Goal: Check status: Check status

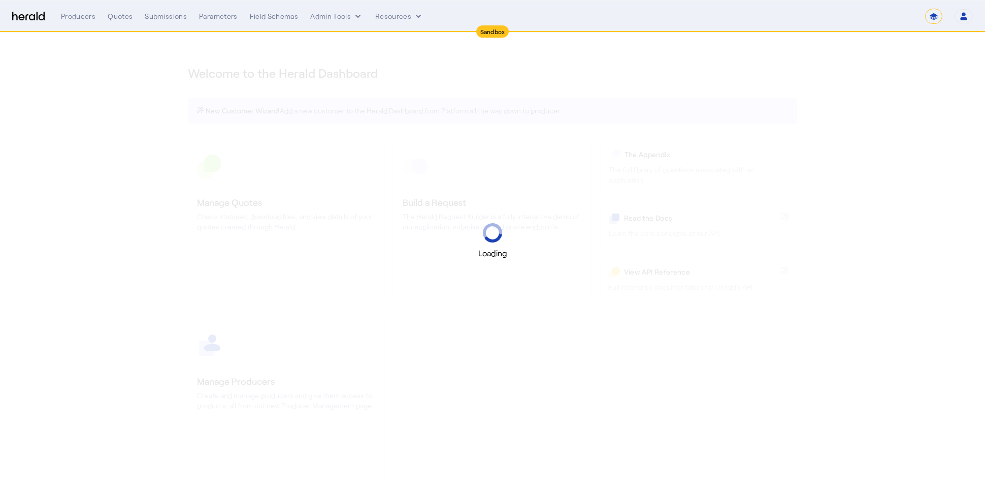
select select "*******"
select select "pfm_2v8p_herald_api"
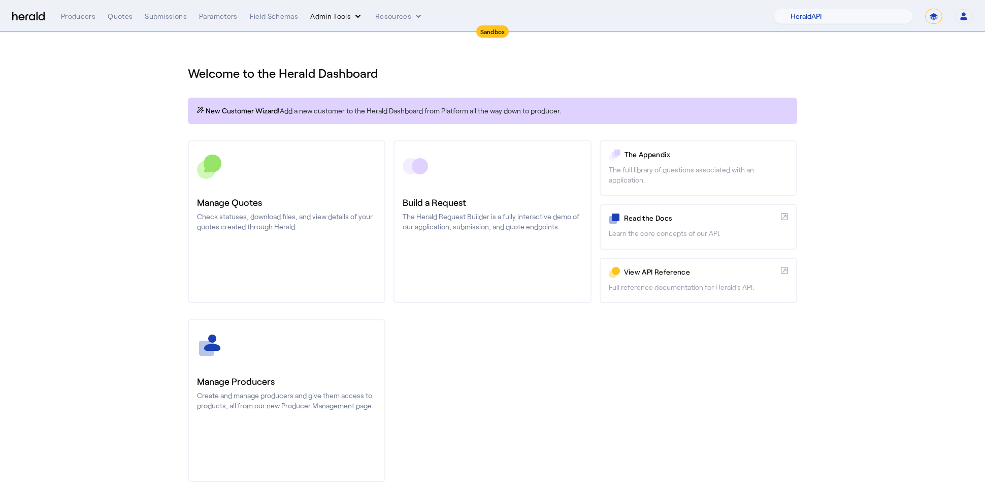
click at [348, 16] on button "Admin Tools" at bounding box center [336, 16] width 53 height 10
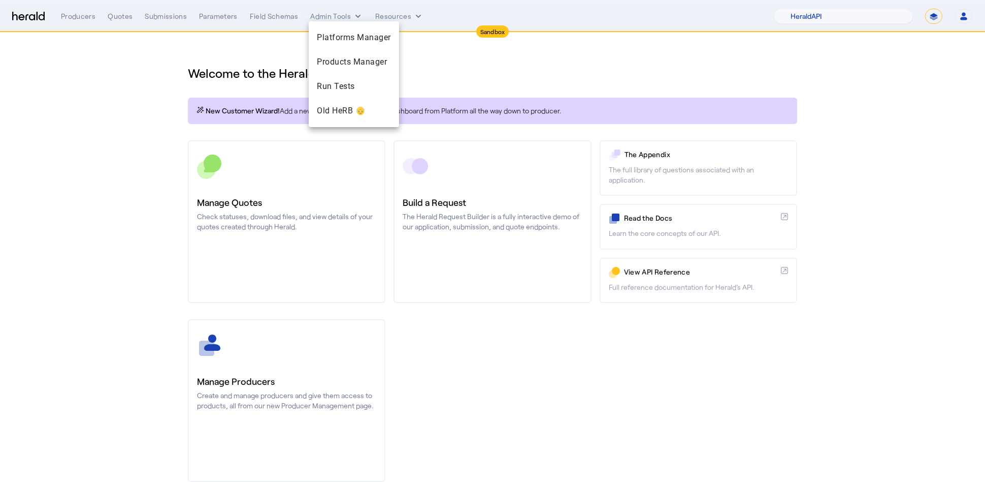
click at [488, 75] on div at bounding box center [492, 241] width 985 height 482
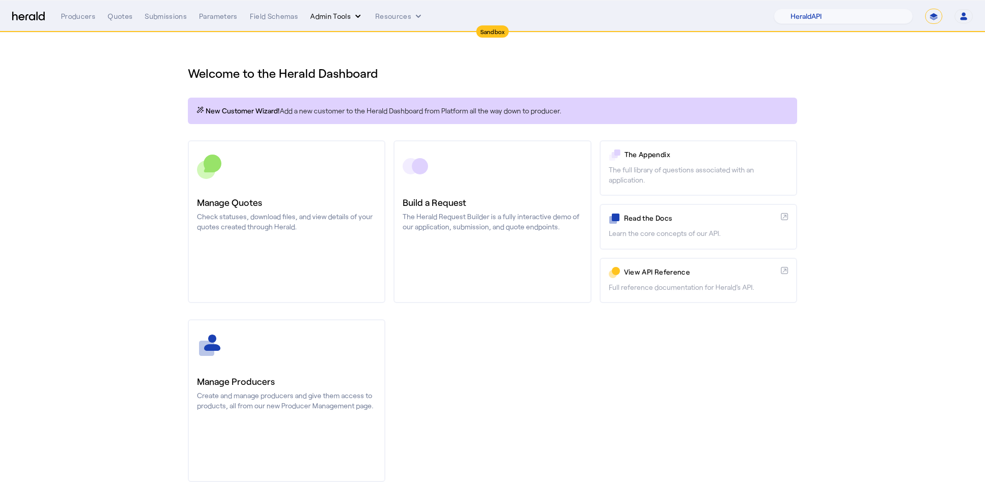
click at [357, 12] on icon "internal dropdown menu" at bounding box center [358, 16] width 10 height 10
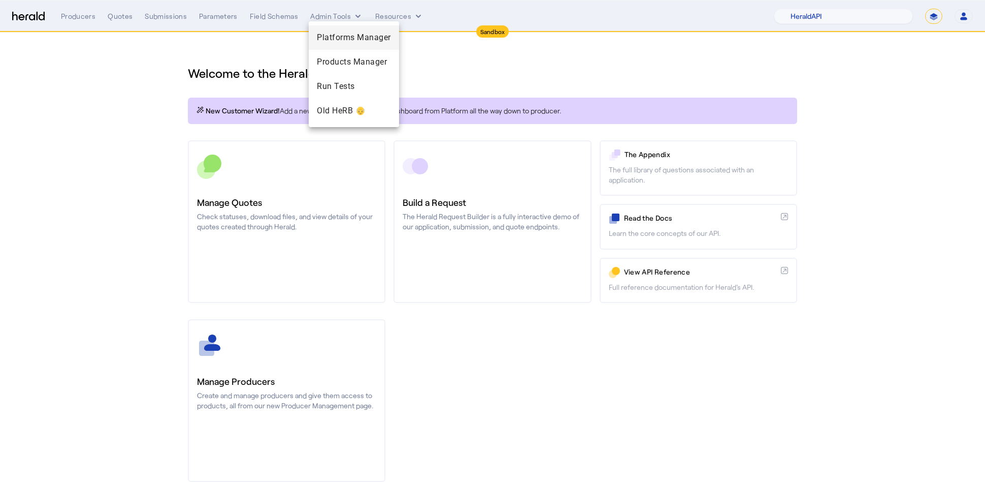
click at [357, 41] on span "Platforms Manager" at bounding box center [354, 37] width 74 height 12
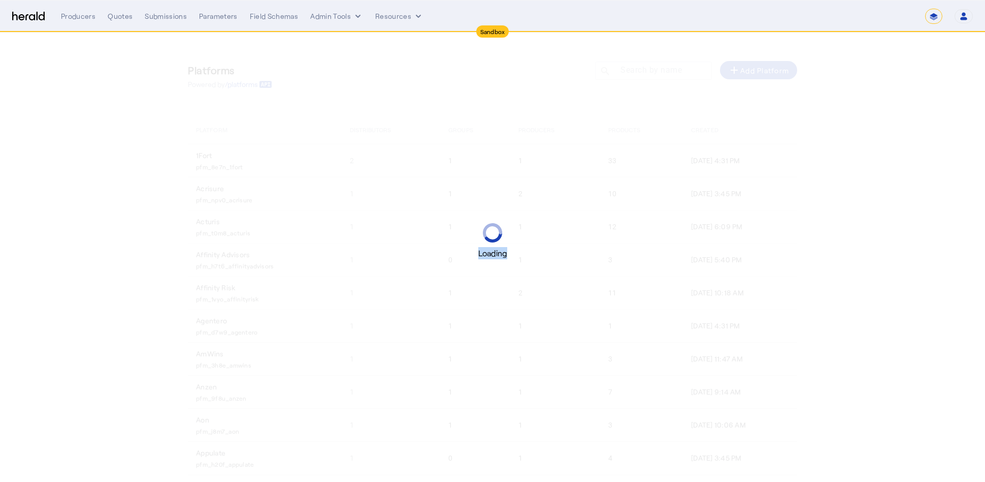
drag, startPoint x: 357, startPoint y: 41, endPoint x: 561, endPoint y: 39, distance: 204.2
click at [361, 41] on div "Loading" at bounding box center [492, 241] width 985 height 482
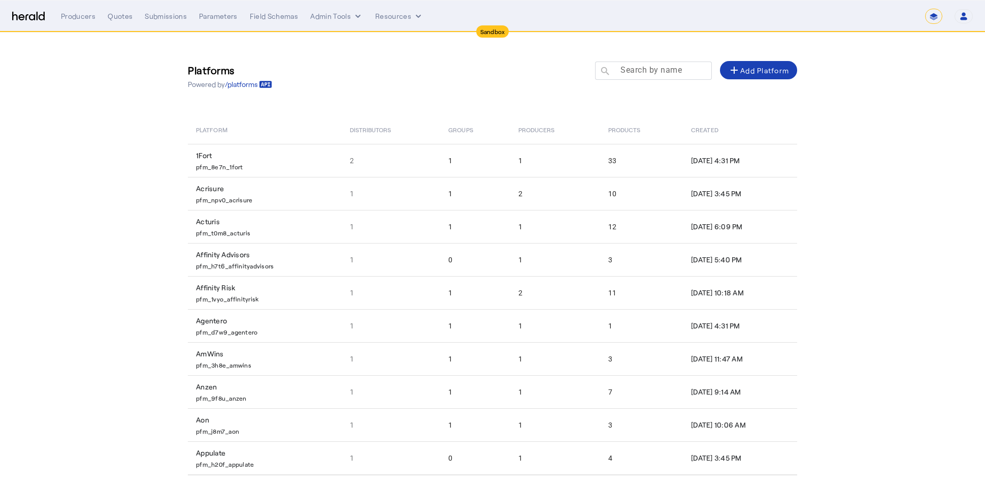
click at [657, 73] on mat-label "Search by name" at bounding box center [651, 70] width 61 height 10
click at [657, 73] on input "Search by name" at bounding box center [658, 70] width 91 height 12
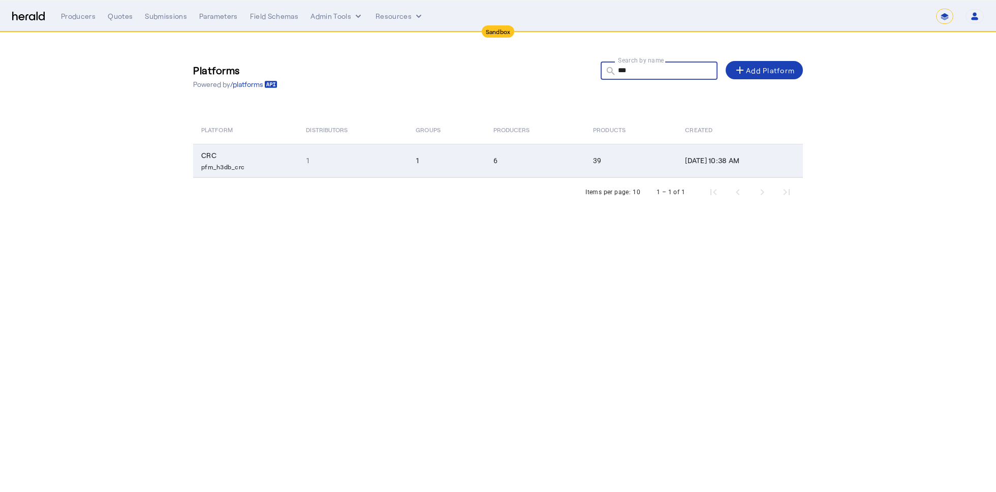
type input "***"
click at [438, 156] on td "1" at bounding box center [445, 161] width 77 height 34
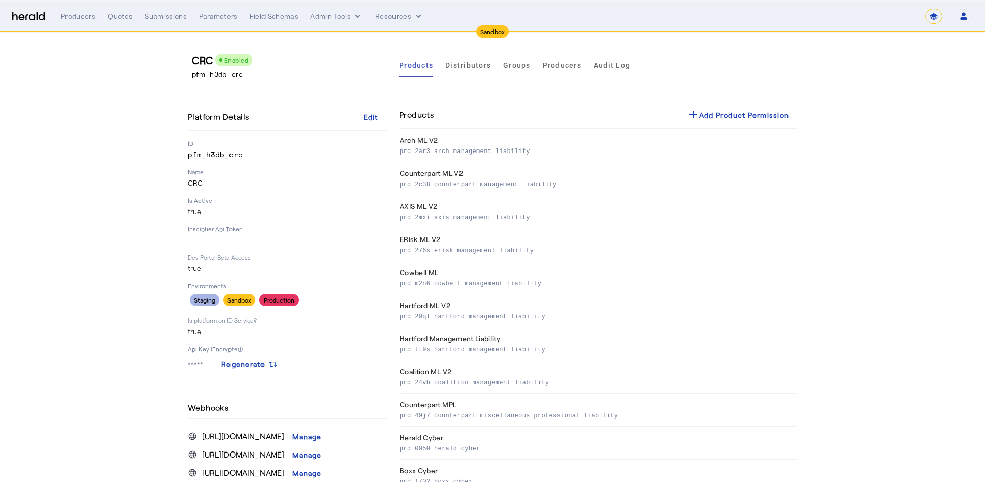
click at [561, 68] on span "Producers" at bounding box center [562, 64] width 39 height 7
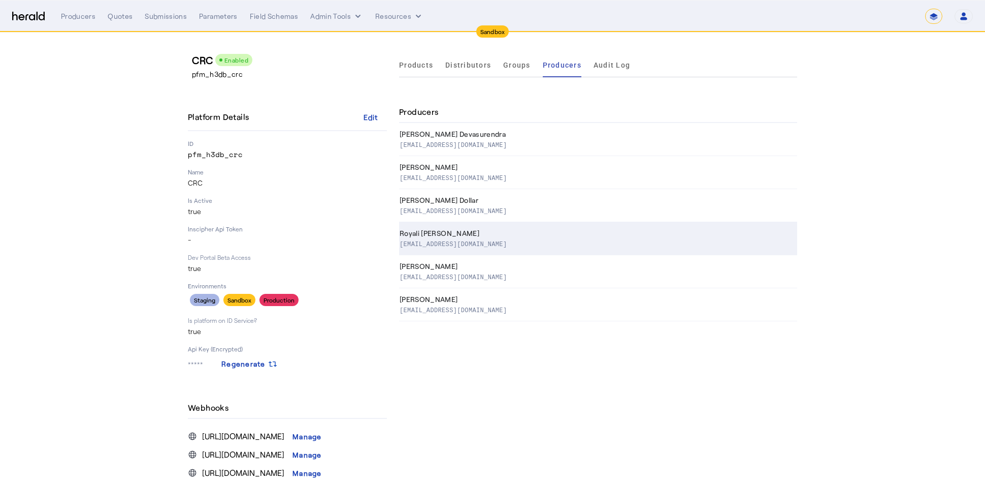
click at [462, 237] on div "Royali [PERSON_NAME]" at bounding box center [597, 233] width 394 height 10
select select "pfm_h3db_crc"
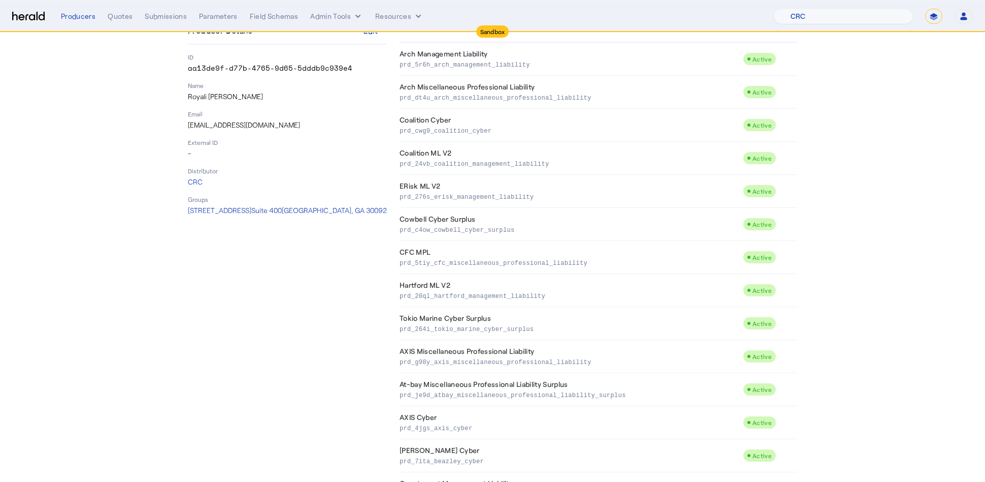
scroll to position [116, 0]
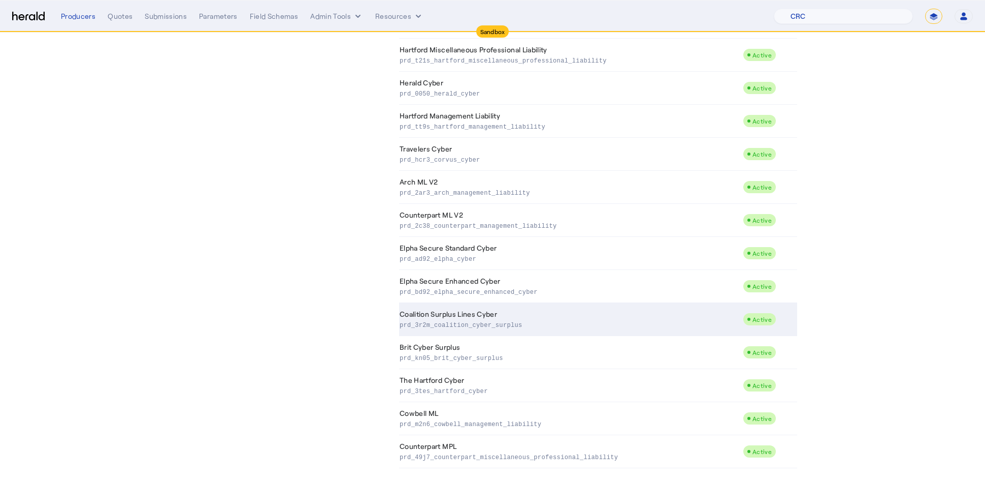
click at [640, 303] on td "Coalition Surplus Lines Cyber prd_3r2m_coalition_cyber_surplus" at bounding box center [571, 319] width 344 height 33
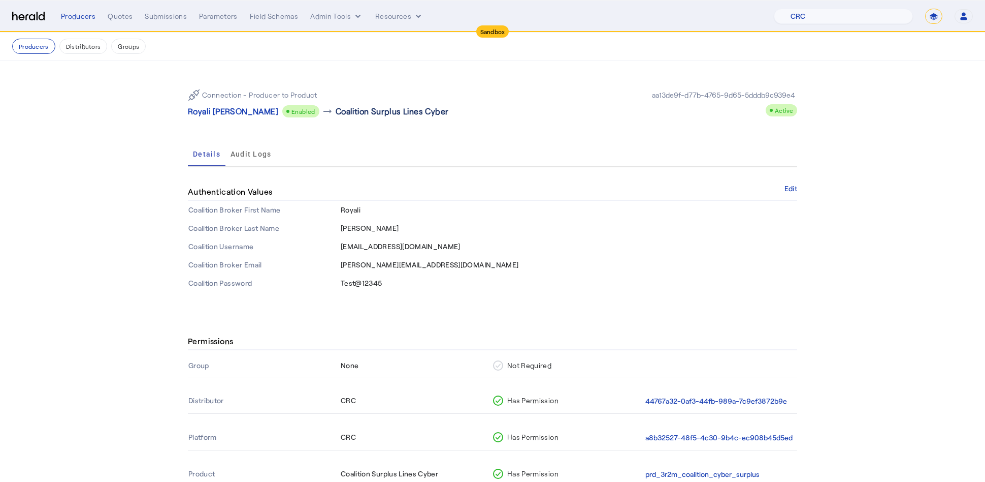
click at [338, 114] on p "Coalition Surplus Lines Cyber" at bounding box center [392, 111] width 113 height 12
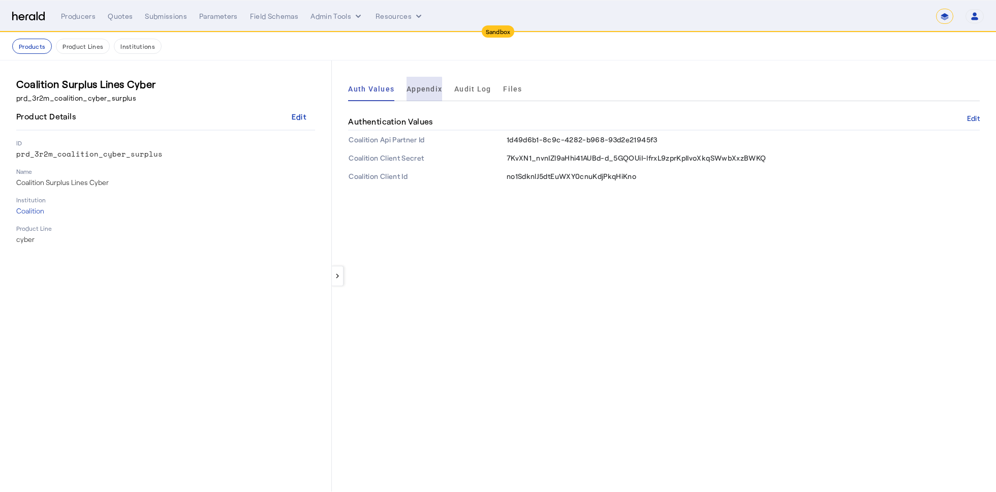
click at [412, 89] on span "Appendix" at bounding box center [424, 88] width 36 height 7
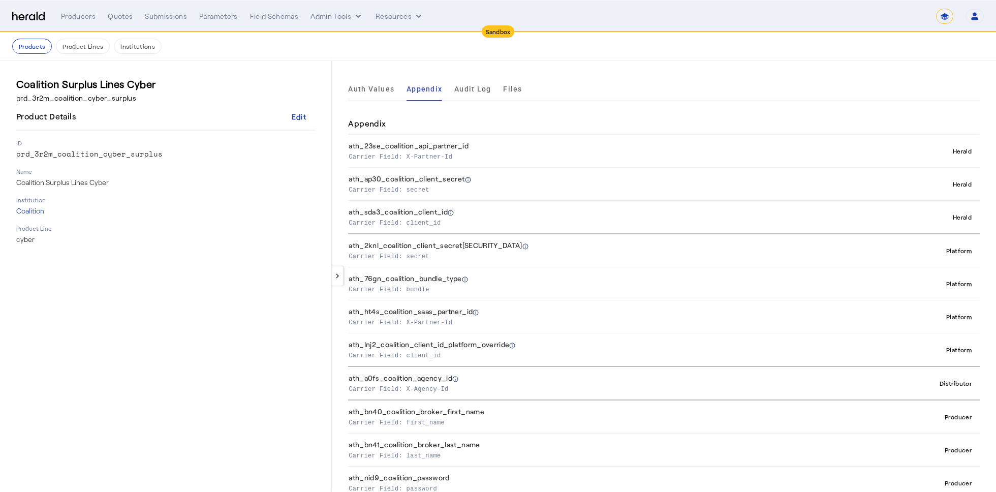
scroll to position [72, 0]
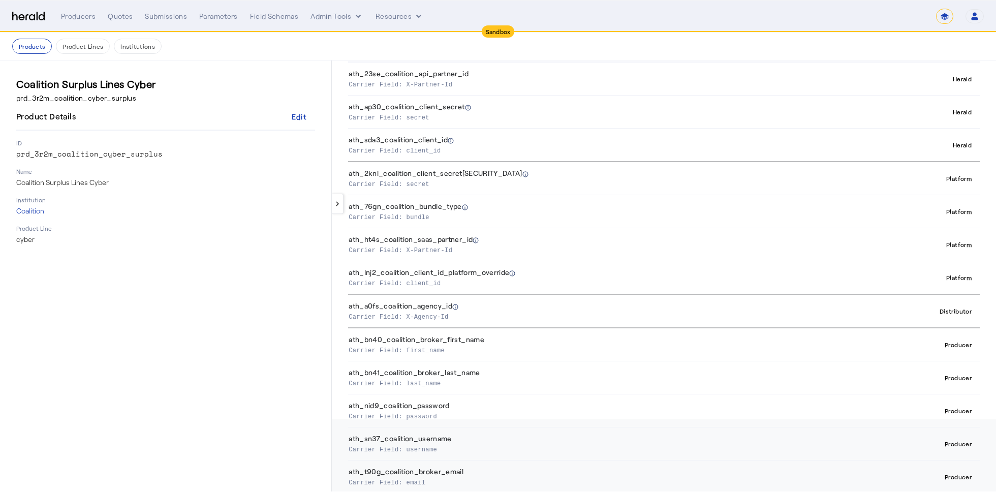
click at [952, 311] on div "Distributor" at bounding box center [955, 311] width 40 height 12
click at [872, 310] on th "Distributor" at bounding box center [915, 311] width 127 height 34
click at [462, 315] on p "Carrier Field: X-Agency-Id" at bounding box center [597, 316] width 499 height 10
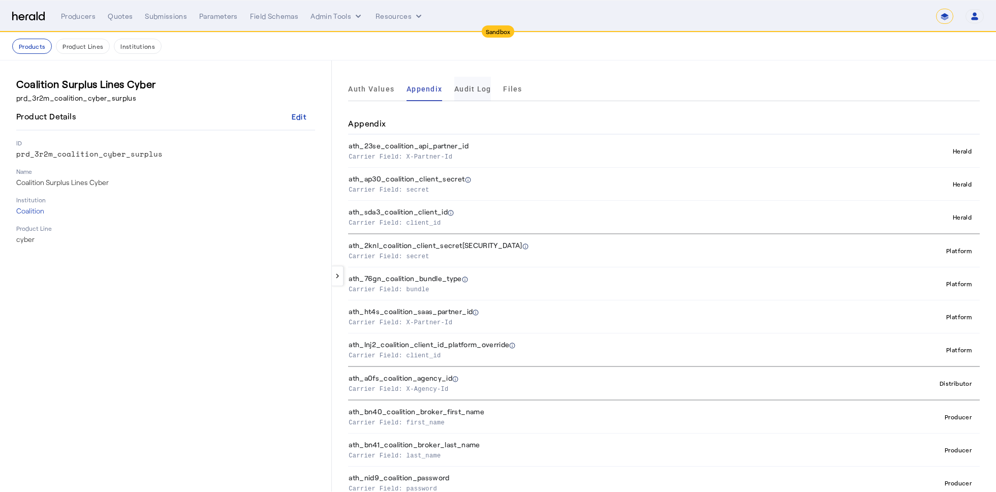
click at [473, 91] on span "Audit Log" at bounding box center [472, 88] width 37 height 7
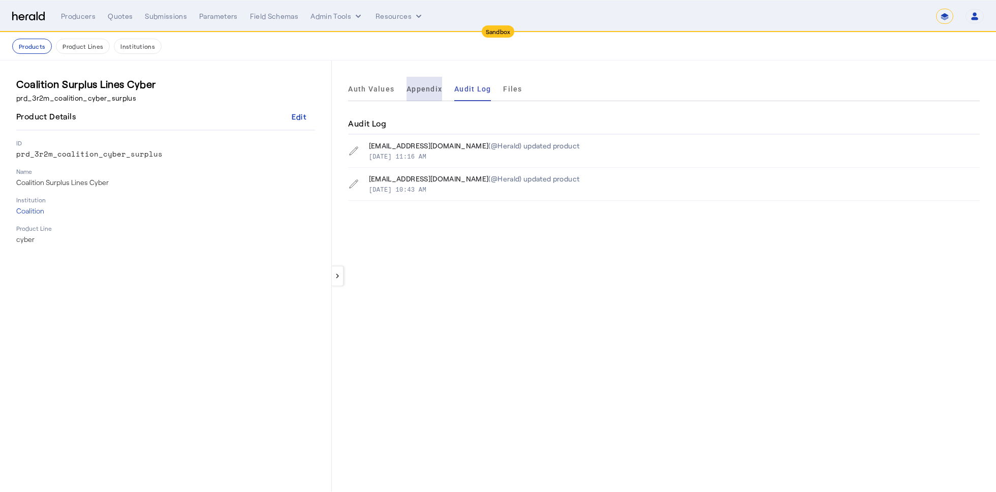
click at [423, 86] on span "Appendix" at bounding box center [424, 88] width 36 height 7
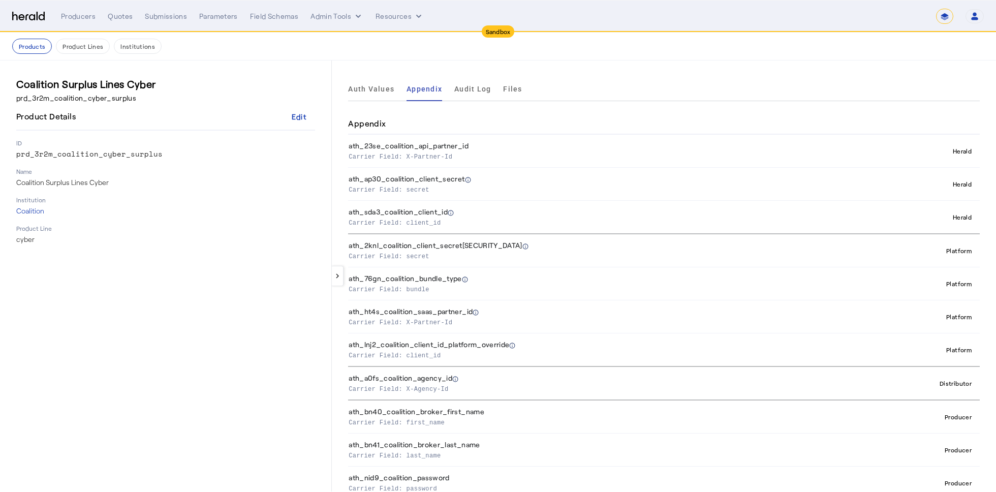
click at [159, 288] on div "Coalition Surplus Lines Cyber prd_3r2m_coalition_cyber_surplus Product Details …" at bounding box center [165, 276] width 299 height 398
click at [35, 49] on button "Products" at bounding box center [32, 46] width 40 height 15
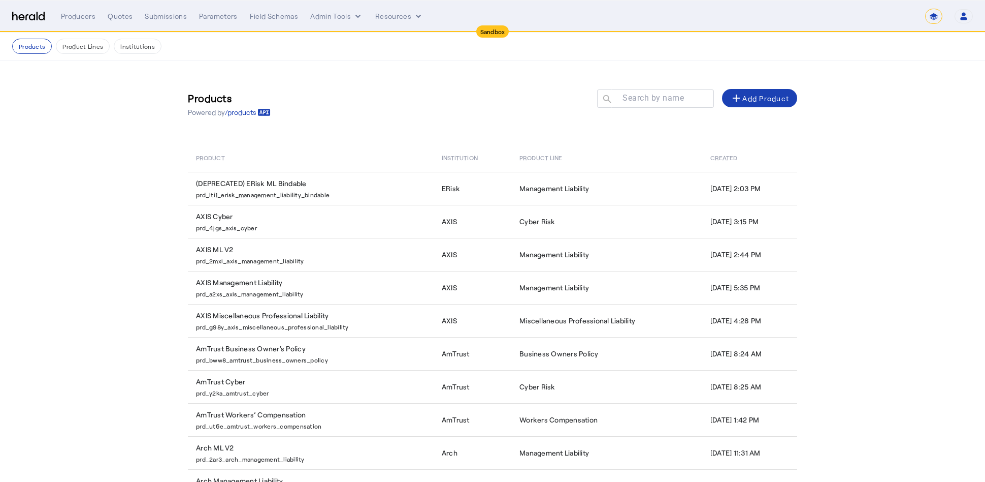
click at [409, 131] on div "Products Powered by /products Search by name search add Add Product Product Ins…" at bounding box center [493, 305] width 650 height 491
click at [646, 101] on mat-label "Search by name" at bounding box center [653, 98] width 61 height 10
click at [646, 101] on input "Search by name" at bounding box center [660, 98] width 91 height 12
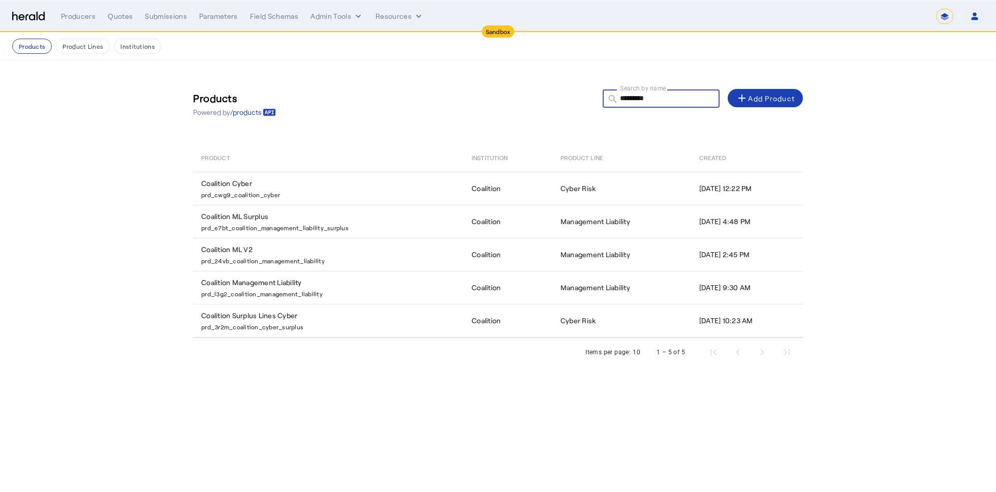
type input "*********"
click at [307, 367] on div "Products Powered by /products Search by name search ********* add Add Product P…" at bounding box center [498, 223] width 650 height 326
click at [334, 107] on div "Products Powered by /products Search by name search ********* add Add Product" at bounding box center [498, 104] width 610 height 46
click at [20, 16] on img at bounding box center [28, 17] width 33 height 10
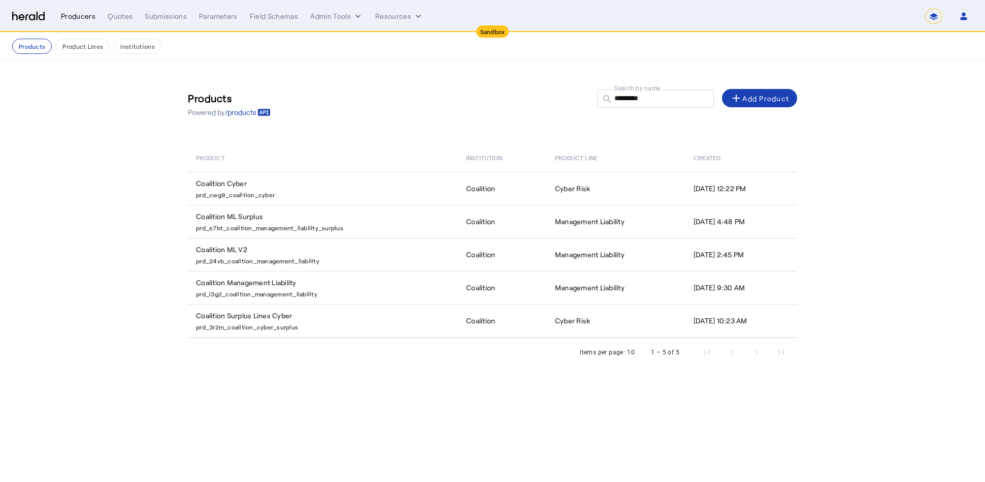
select select "pfm_h3db_crc"
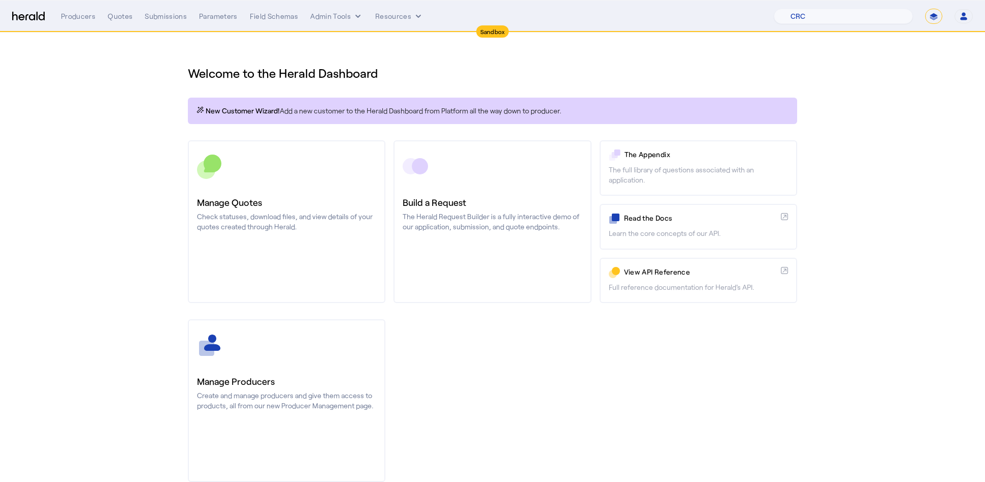
click at [362, 24] on nav "Sandbox Menu Producers Quotes Submissions Parameters Field Schemas Admin Tools …" at bounding box center [492, 16] width 985 height 31
click at [339, 16] on button "Admin Tools" at bounding box center [336, 16] width 53 height 10
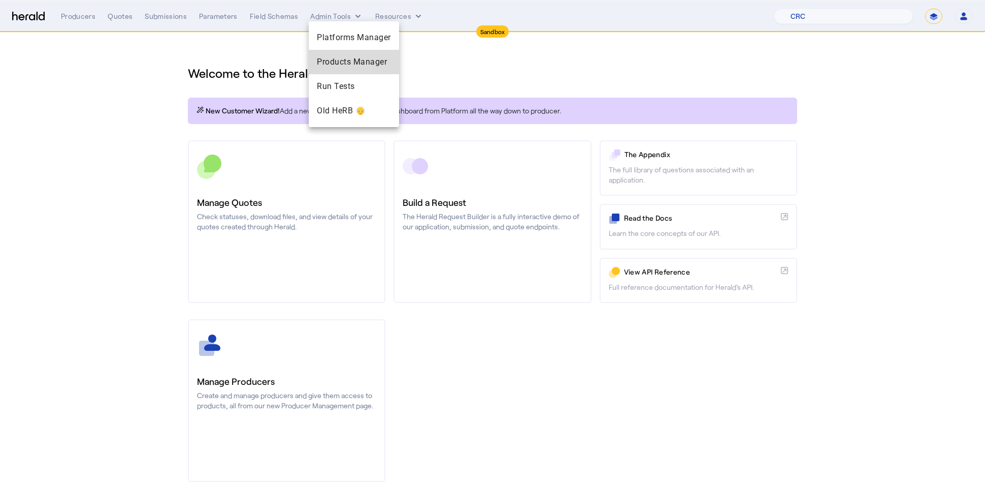
click at [343, 61] on span "Products Manager" at bounding box center [354, 62] width 74 height 12
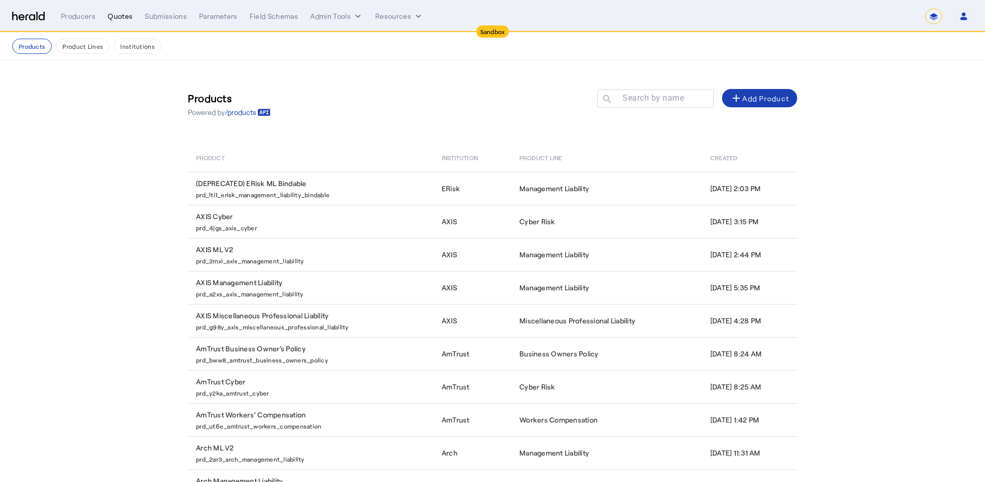
click at [119, 16] on div "Quotes" at bounding box center [120, 16] width 25 height 10
select select "pfm_h3db_crc"
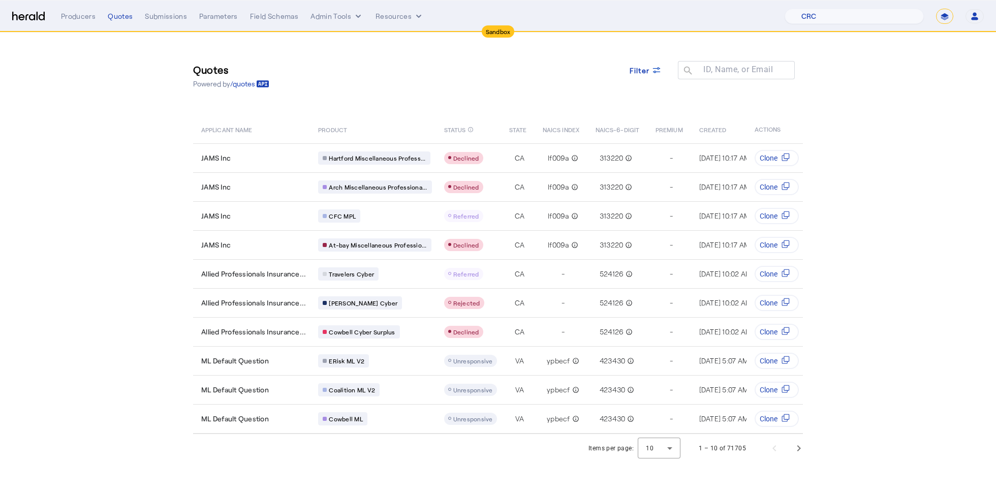
click at [446, 83] on div "Quotes Powered by /quotes Filter ID, Name, or Email search" at bounding box center [498, 76] width 610 height 46
click at [800, 460] on span "Next page" at bounding box center [798, 448] width 24 height 24
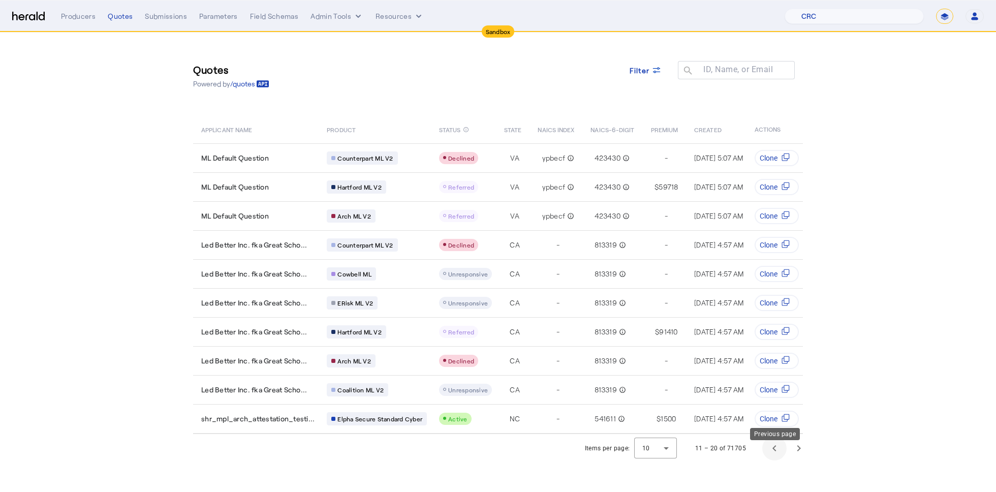
click at [778, 459] on span "Previous page" at bounding box center [774, 448] width 24 height 24
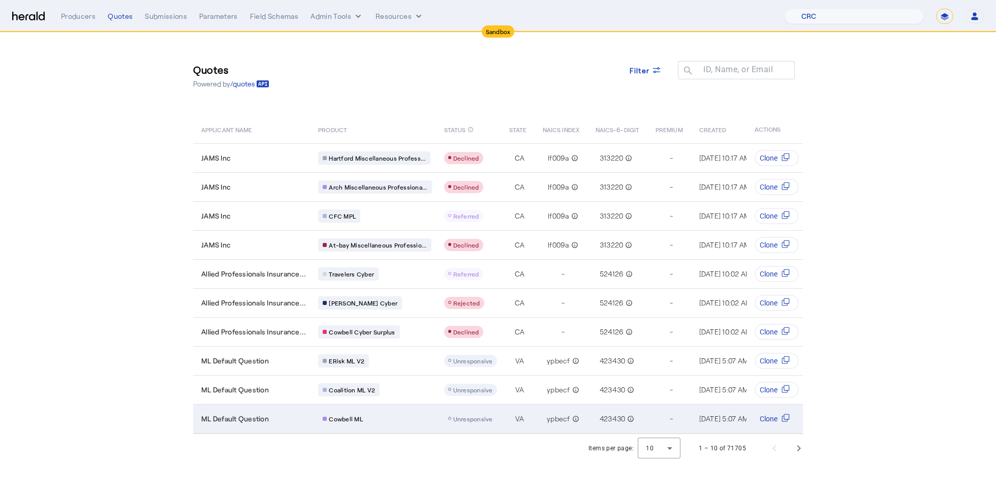
click at [390, 419] on div "Cowbell ML" at bounding box center [374, 418] width 113 height 13
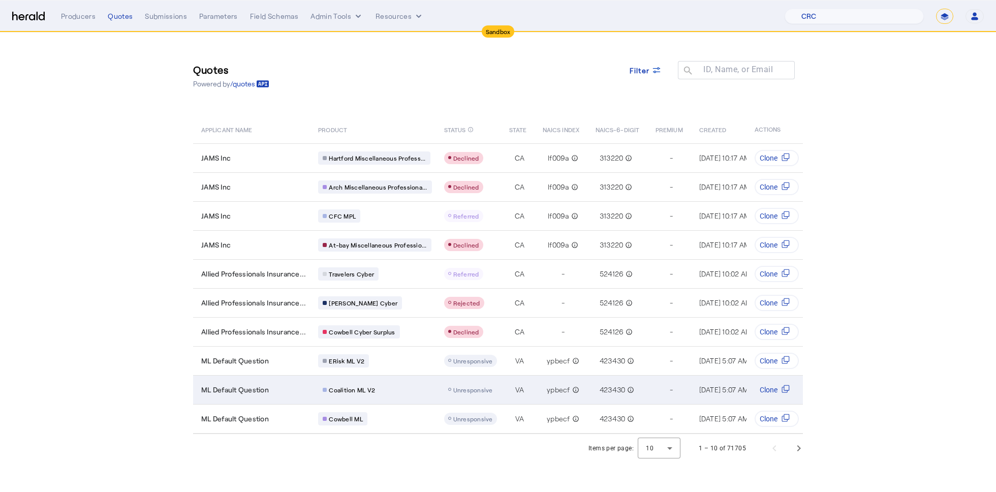
click at [392, 383] on div "Coalition ML V2" at bounding box center [374, 389] width 113 height 13
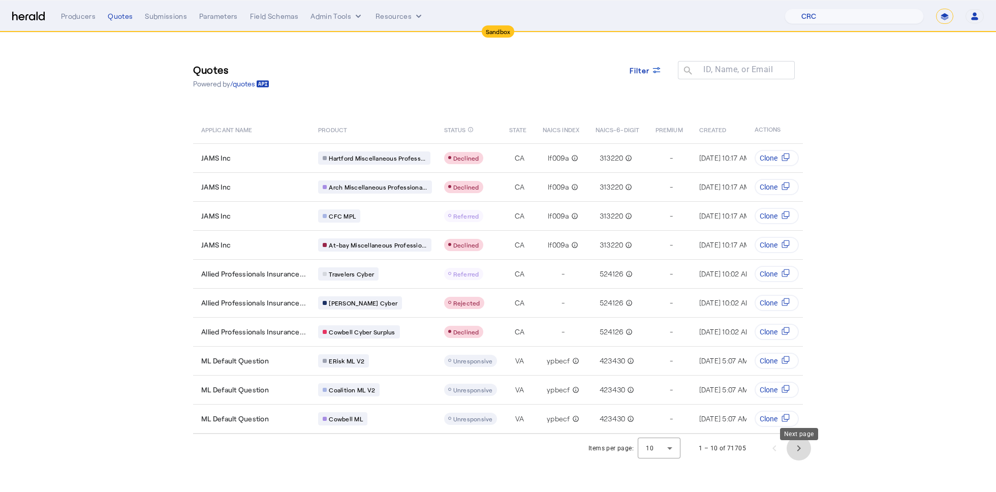
click at [804, 456] on span "Next page" at bounding box center [798, 448] width 24 height 24
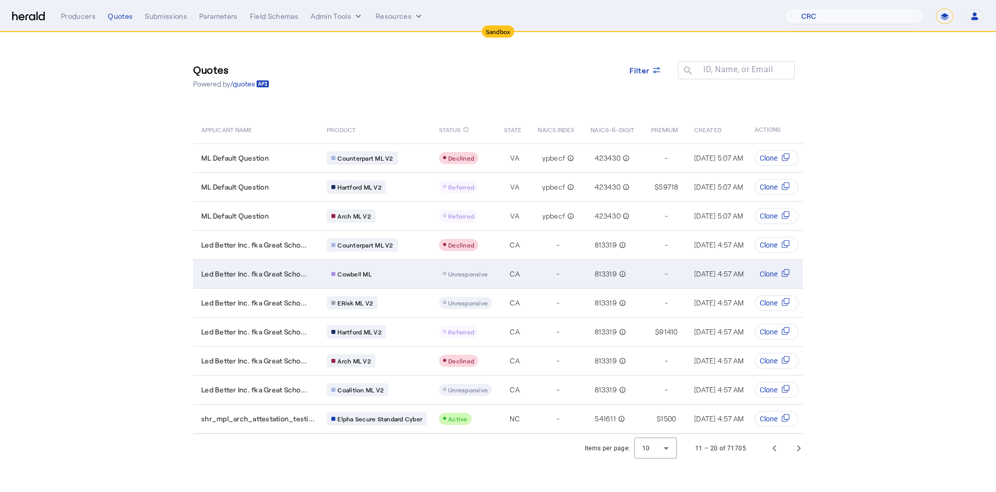
click at [557, 283] on td "-" at bounding box center [555, 273] width 53 height 29
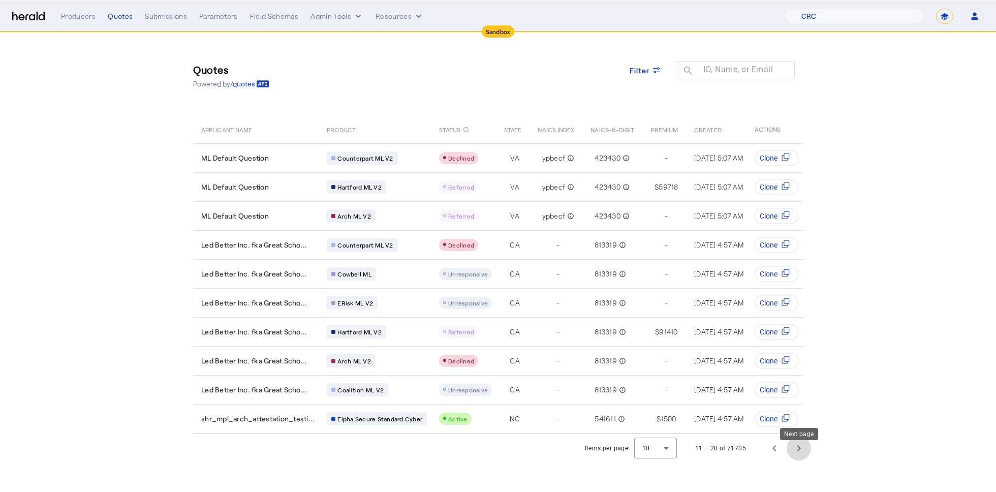
click at [799, 460] on span "Next page" at bounding box center [798, 448] width 24 height 24
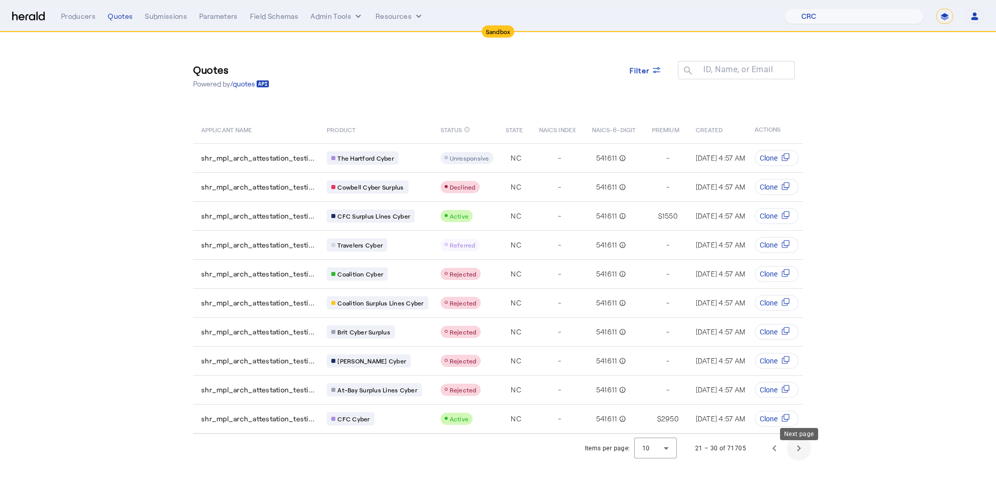
click at [799, 460] on span "Next page" at bounding box center [798, 448] width 24 height 24
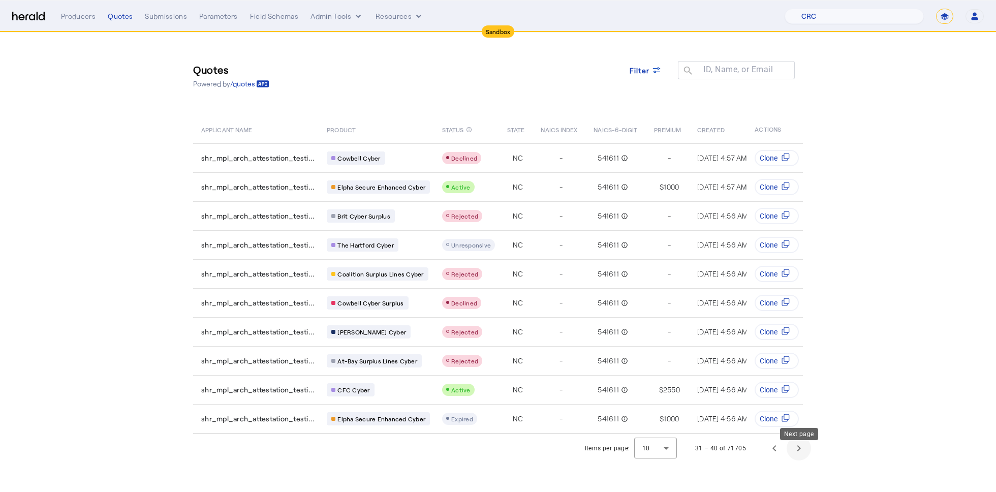
click at [799, 460] on span "Next page" at bounding box center [798, 448] width 24 height 24
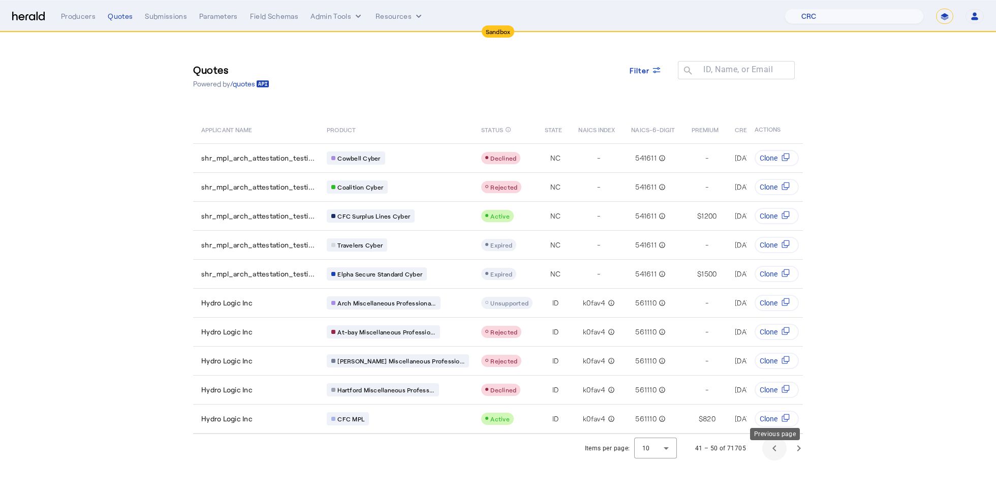
click at [778, 460] on span "Previous page" at bounding box center [774, 448] width 24 height 24
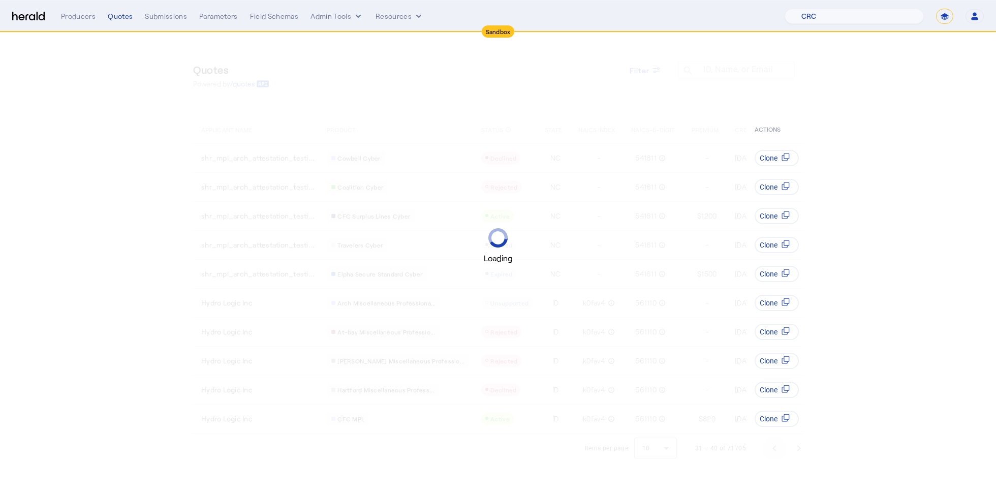
click at [778, 460] on div "Loading" at bounding box center [498, 246] width 996 height 492
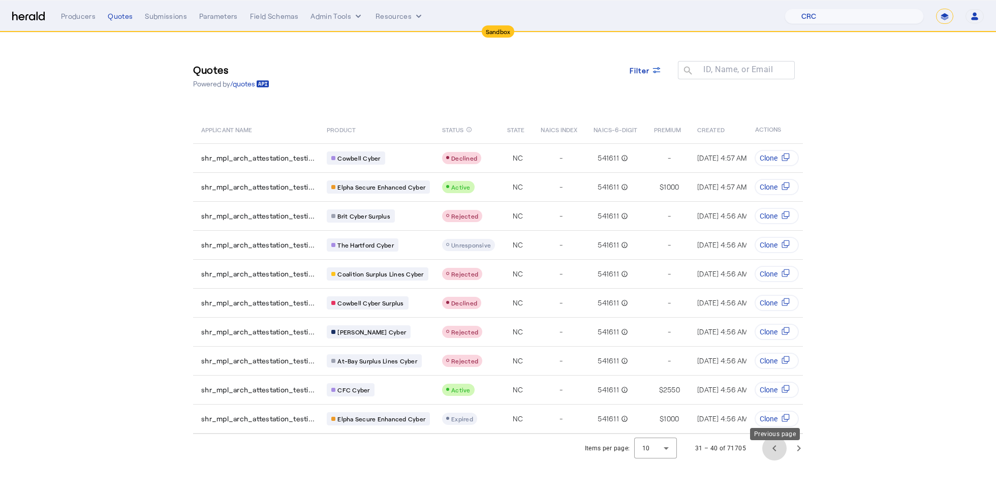
click at [778, 460] on span "Previous page" at bounding box center [774, 448] width 24 height 24
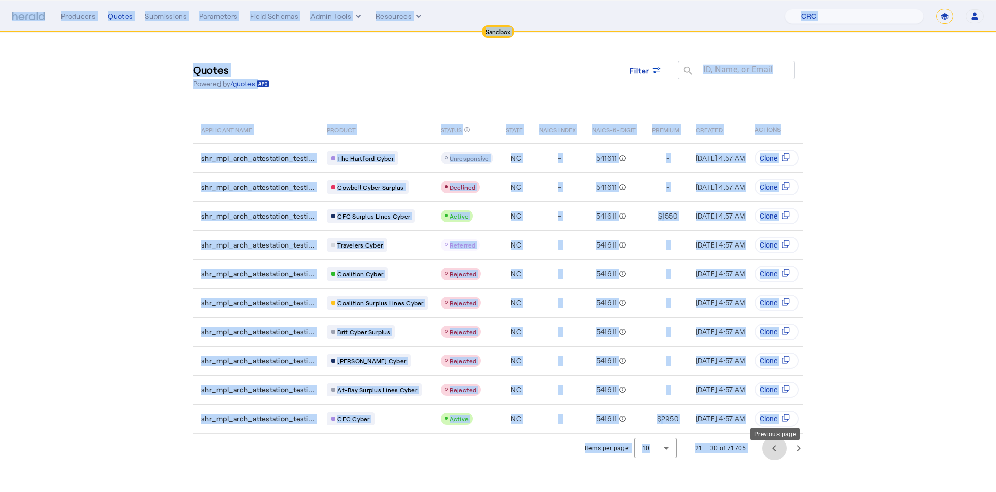
click at [778, 460] on span "Previous page" at bounding box center [774, 448] width 24 height 24
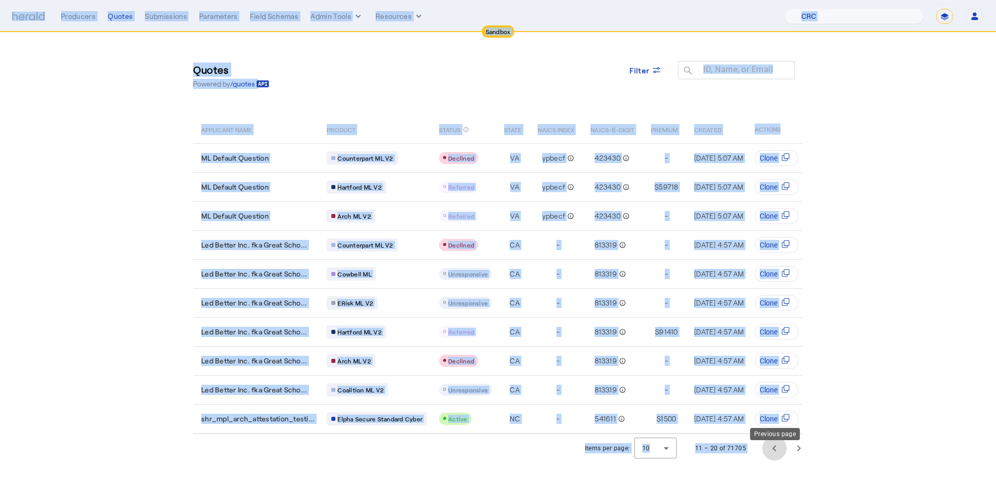
click at [778, 460] on span "Previous page" at bounding box center [774, 448] width 24 height 24
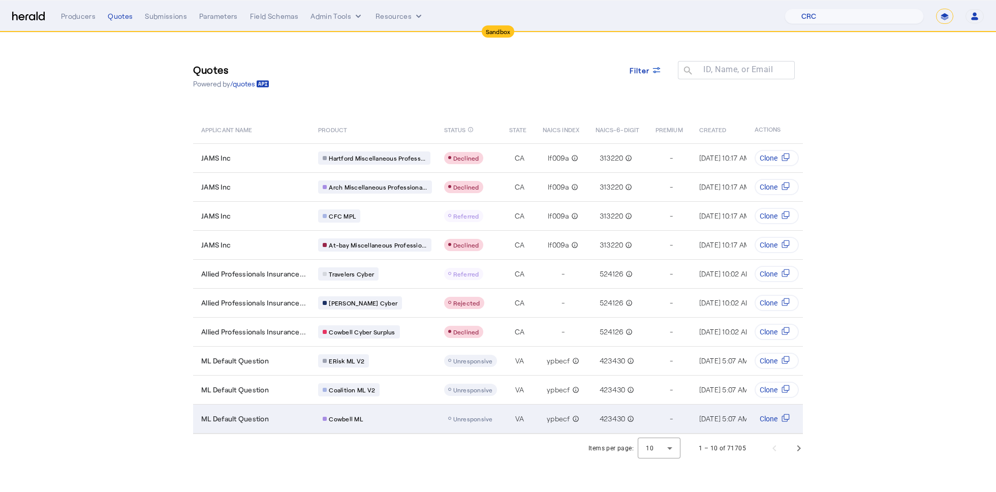
click at [393, 422] on div "Cowbell ML" at bounding box center [374, 418] width 113 height 13
click at [392, 416] on div "Cowbell ML" at bounding box center [374, 418] width 113 height 13
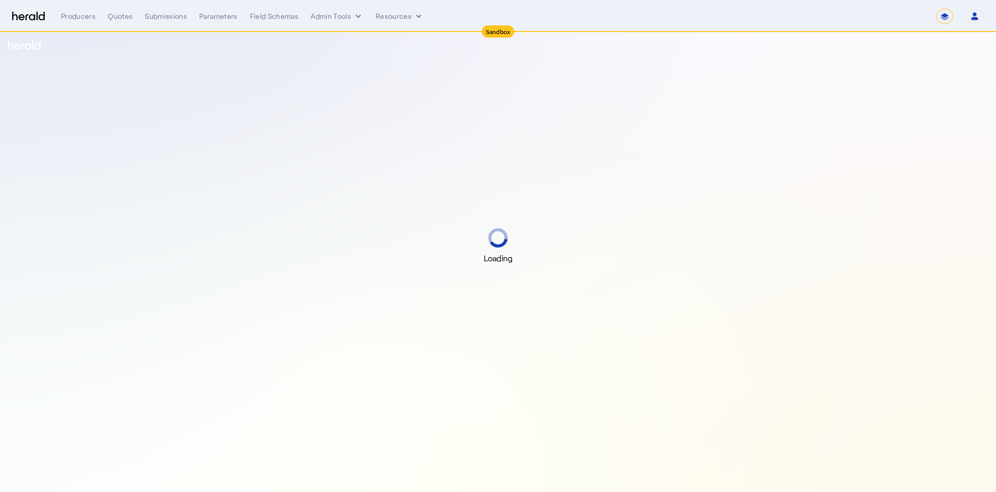
select select "*******"
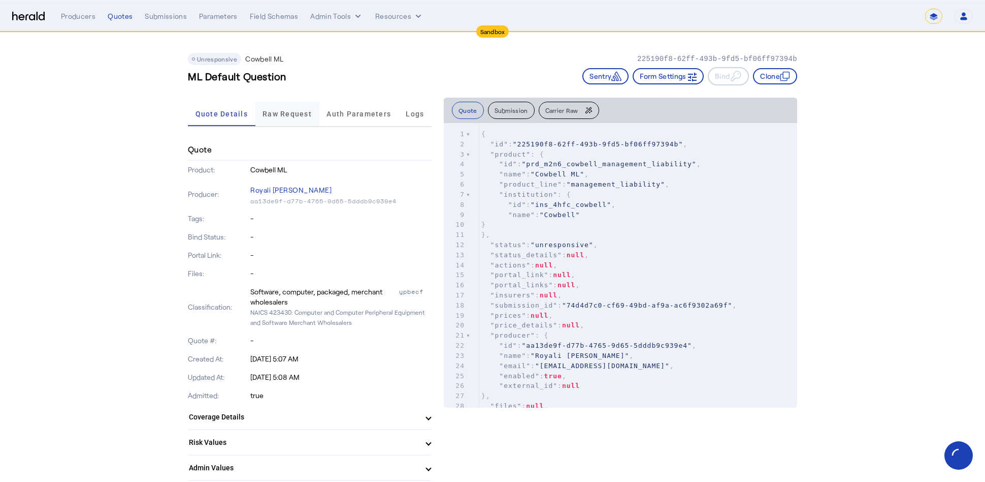
click at [295, 113] on span "Raw Request" at bounding box center [287, 113] width 49 height 7
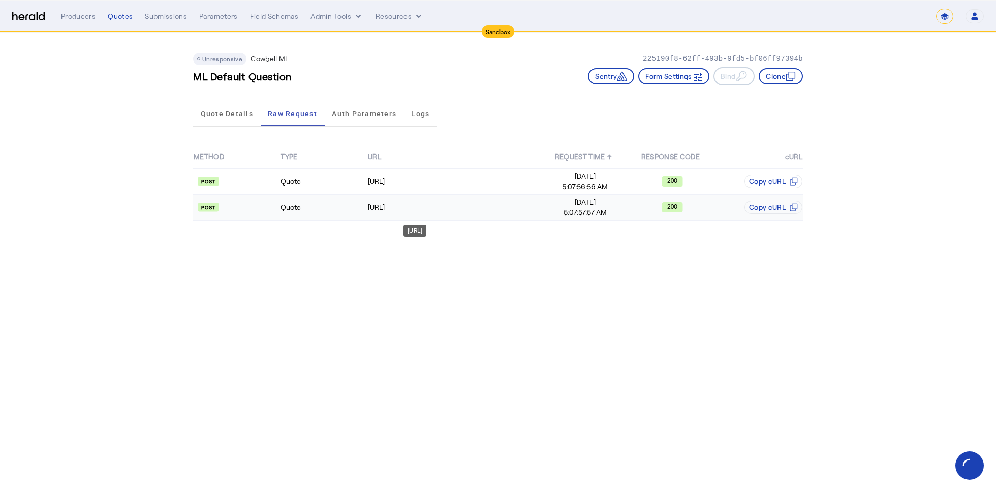
click at [456, 201] on td "https://api.morecowbell.ai/api/quote/v3/da/quote" at bounding box center [454, 208] width 174 height 26
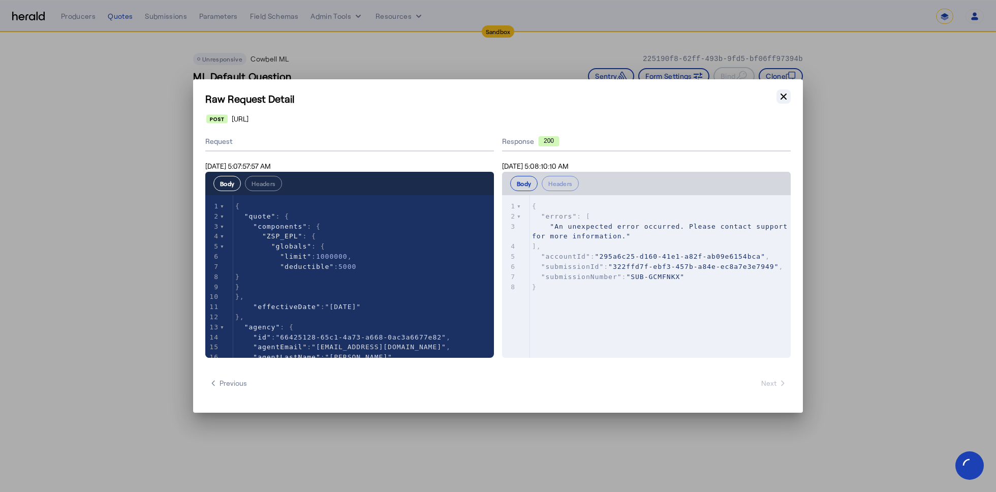
click at [781, 97] on icon "button" at bounding box center [783, 96] width 10 height 10
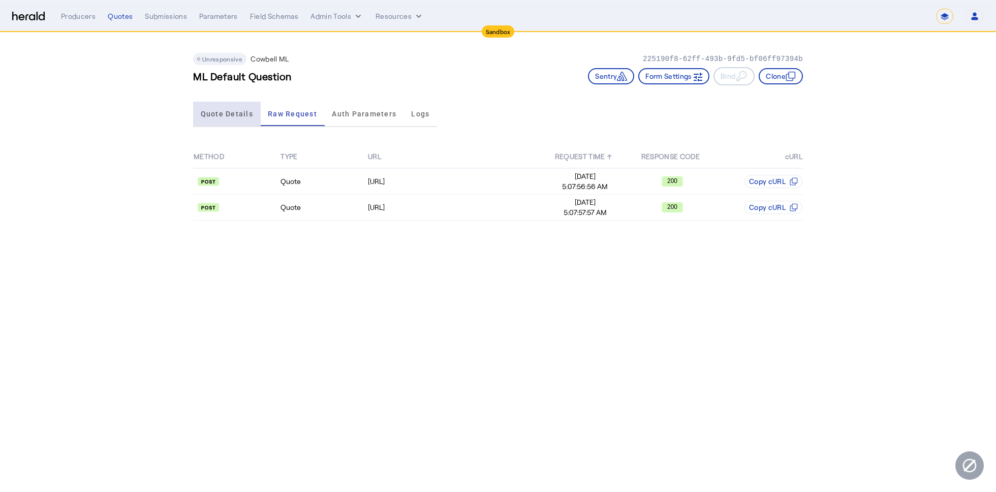
click at [230, 110] on span "Quote Details" at bounding box center [227, 113] width 52 height 7
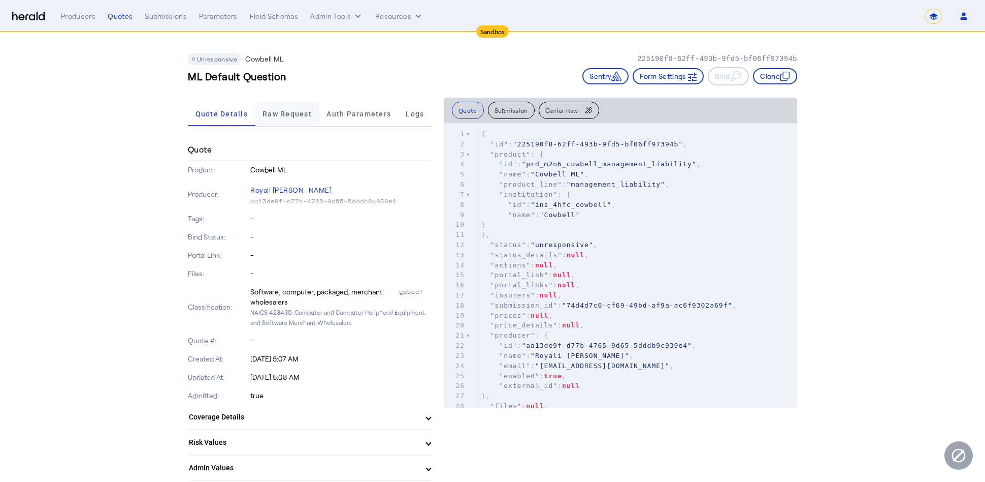
click at [285, 119] on span "Raw Request" at bounding box center [287, 114] width 49 height 24
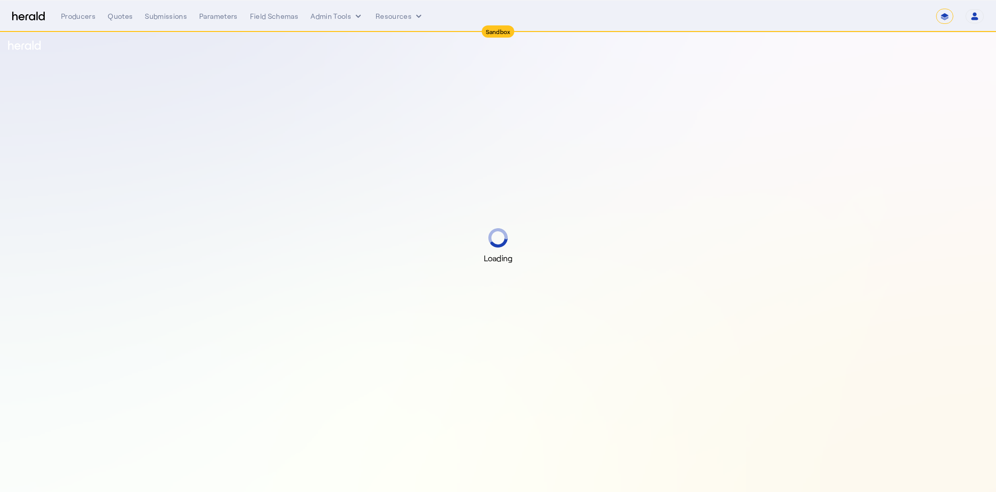
select select "*******"
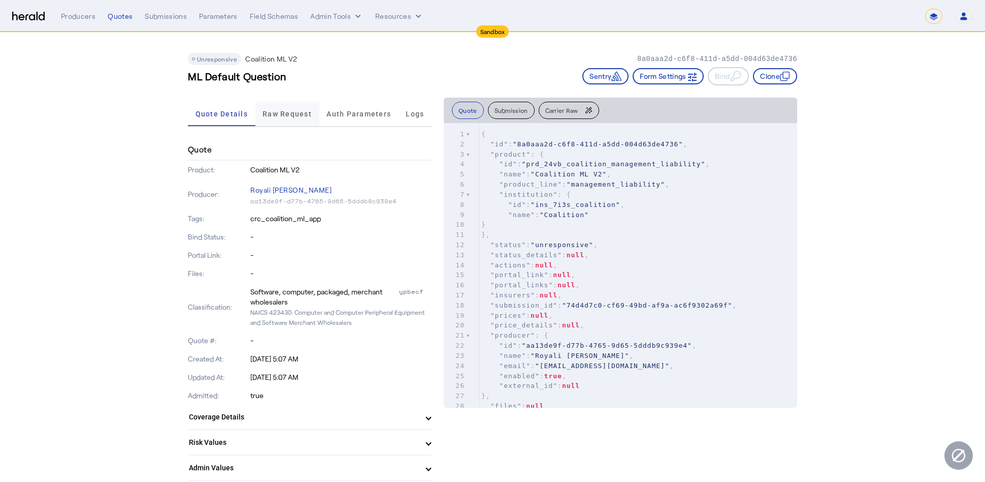
click at [302, 114] on span "Raw Request" at bounding box center [287, 113] width 49 height 7
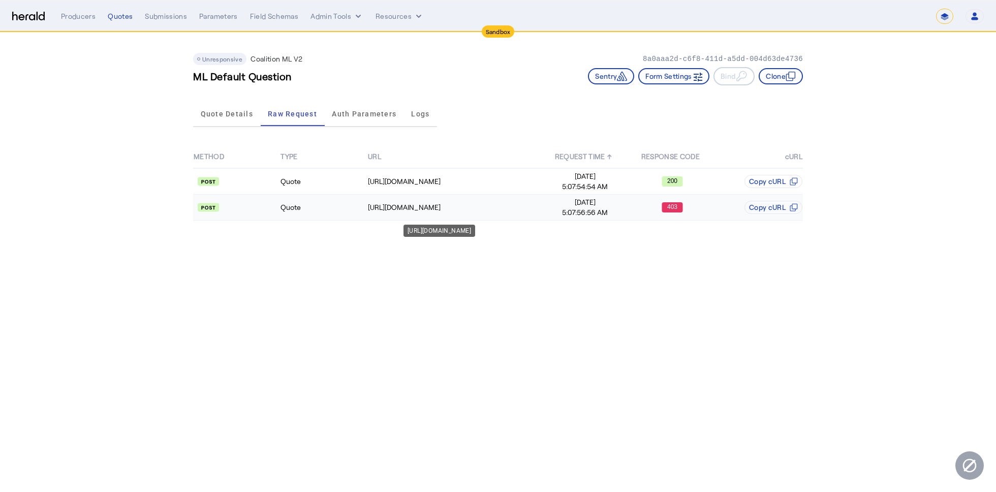
click at [532, 214] on td "https://distribution-api.demo.1nine.net/v2/submissions" at bounding box center [454, 208] width 174 height 26
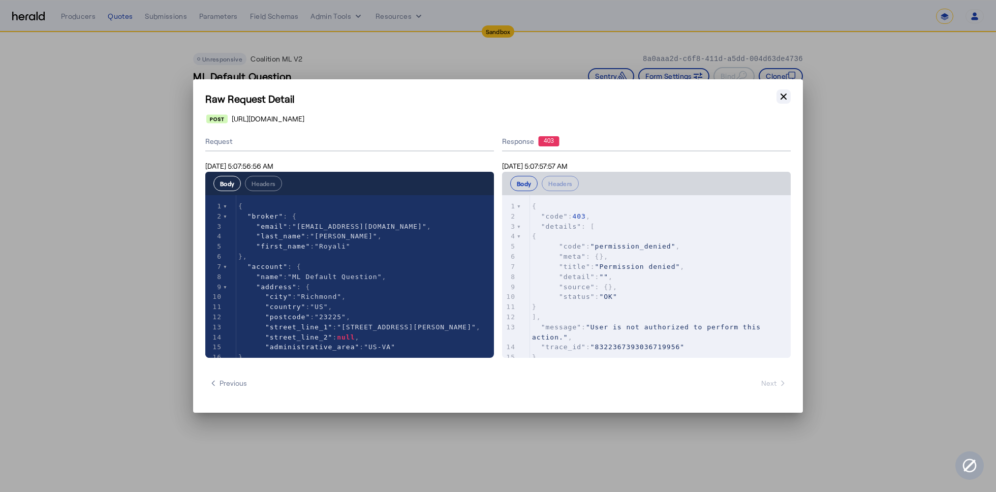
click at [785, 101] on icon "button" at bounding box center [783, 96] width 10 height 10
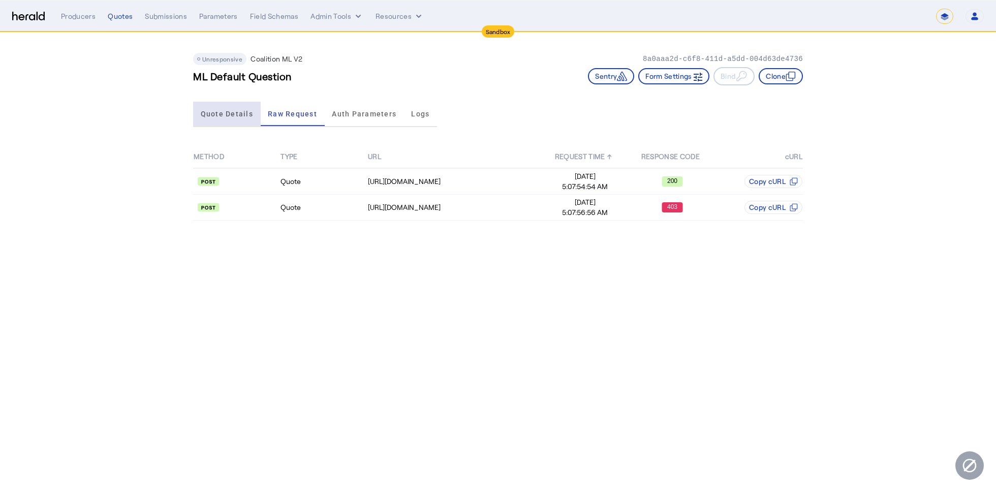
click at [228, 102] on span "Quote Details" at bounding box center [227, 114] width 52 height 24
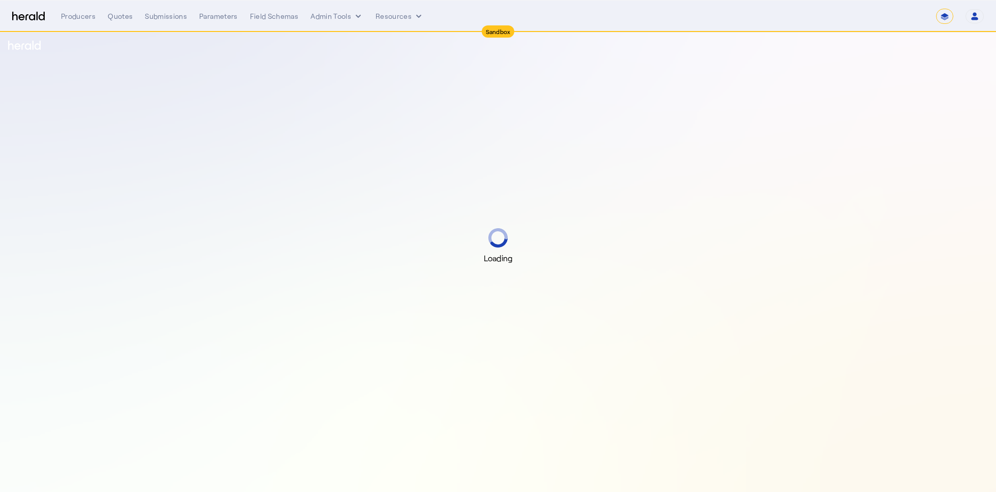
select select "*******"
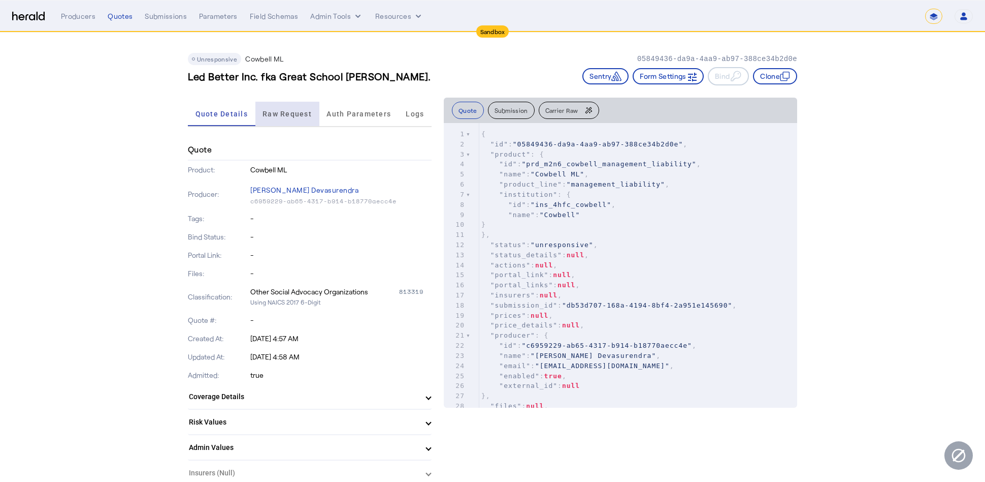
click at [303, 123] on span "Raw Request" at bounding box center [287, 114] width 49 height 24
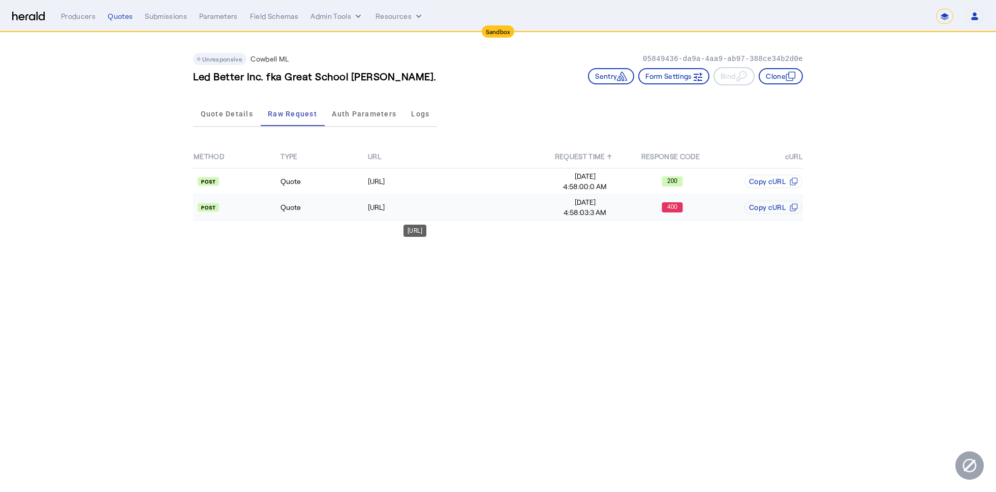
click at [446, 211] on div "https://api.morecowbell.ai/api/quote/v3/da/quote" at bounding box center [454, 207] width 173 height 10
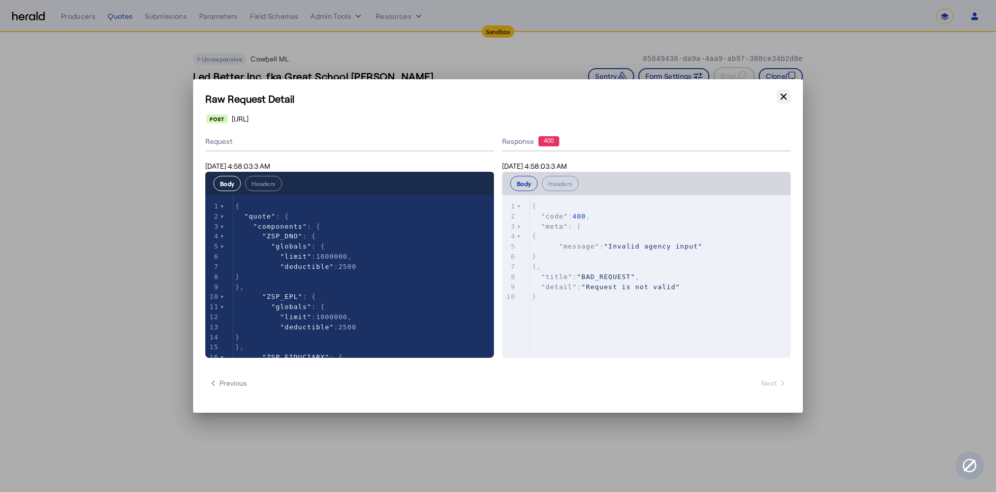
click at [777, 98] on button "Close modal" at bounding box center [783, 96] width 14 height 14
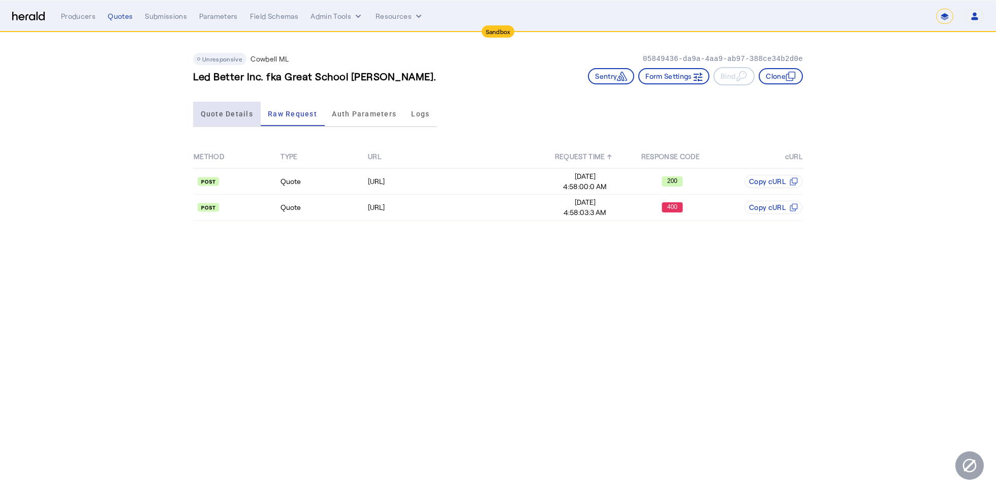
click at [221, 109] on span "Quote Details" at bounding box center [227, 114] width 52 height 24
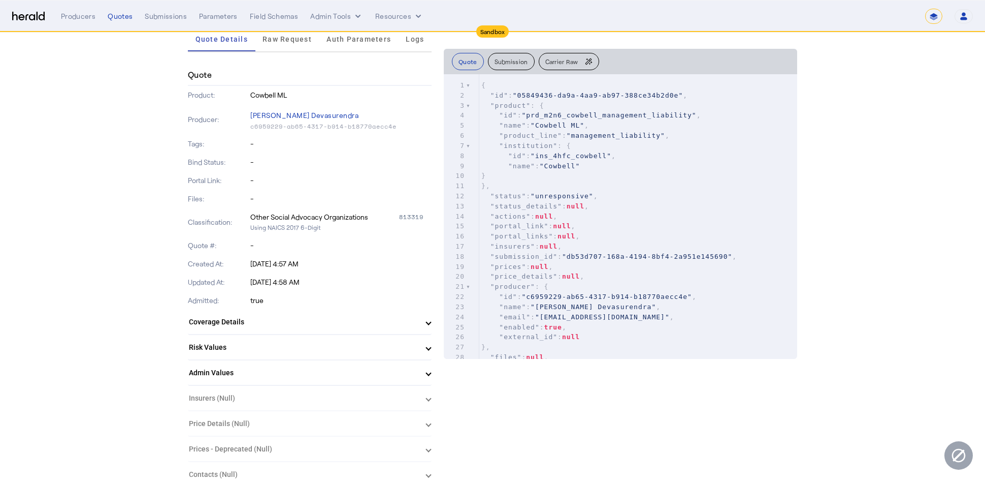
scroll to position [45, 0]
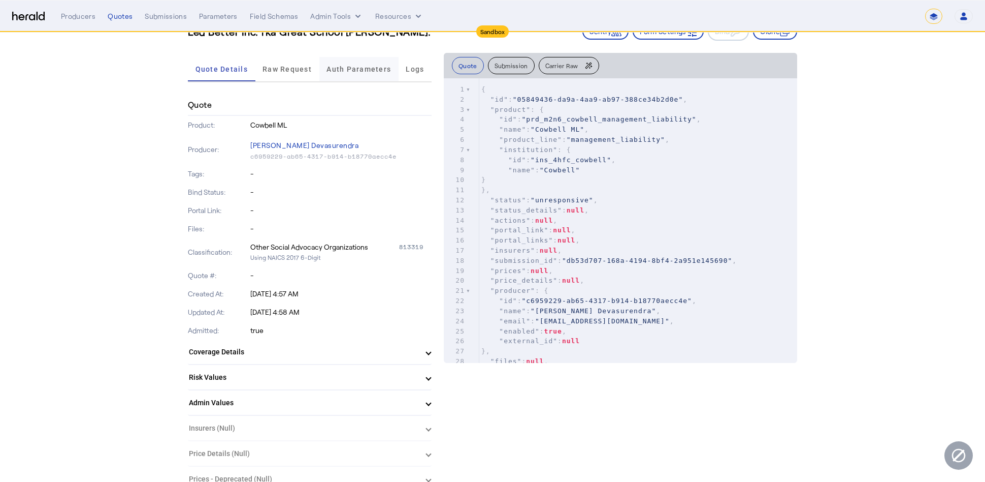
click at [340, 74] on span "Auth Parameters" at bounding box center [359, 69] width 65 height 24
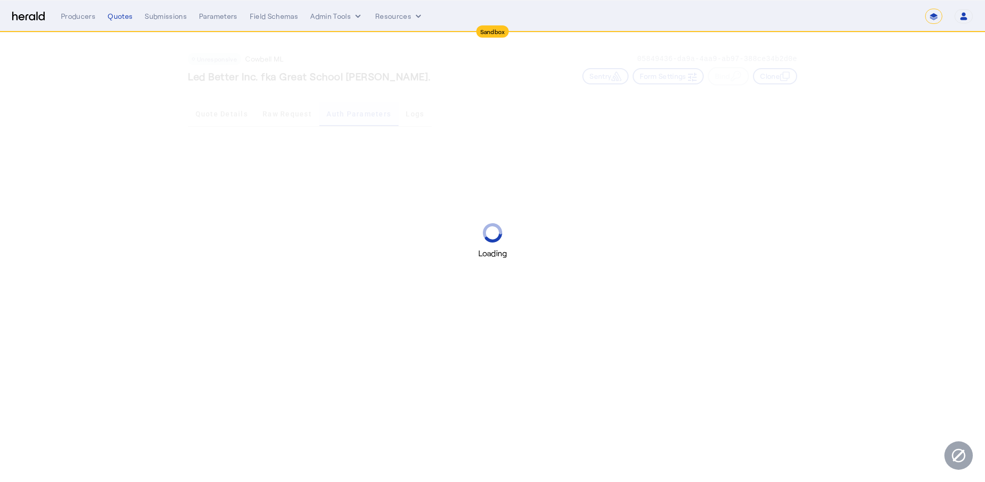
scroll to position [0, 0]
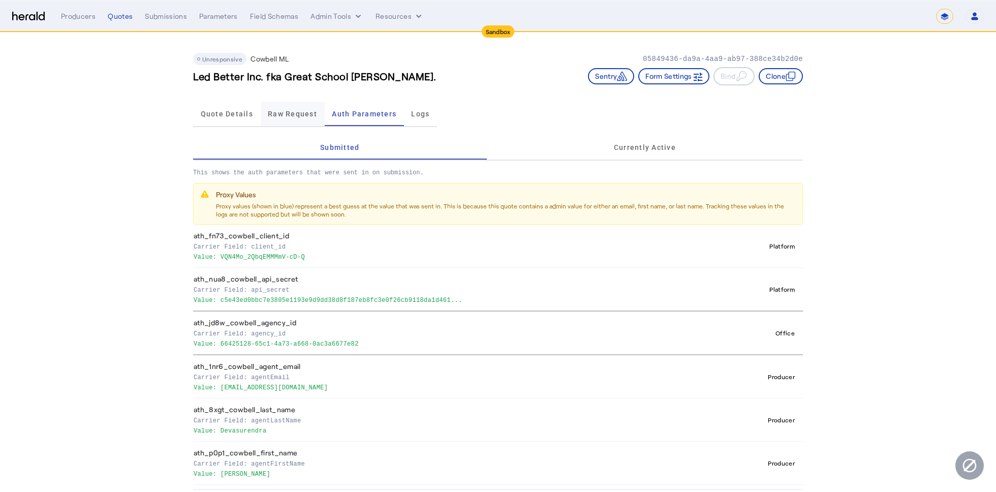
click at [295, 114] on span "Raw Request" at bounding box center [292, 113] width 49 height 7
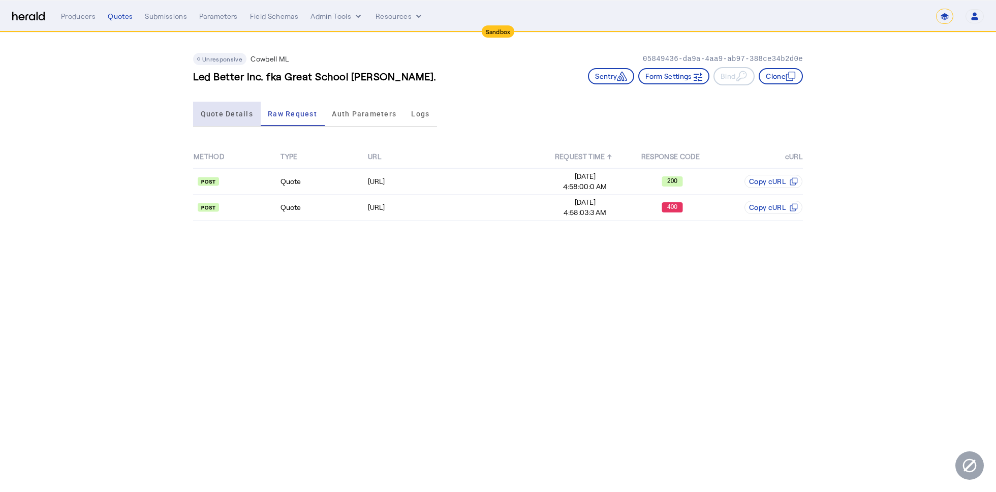
click at [252, 111] on div "Quote Details" at bounding box center [227, 114] width 68 height 24
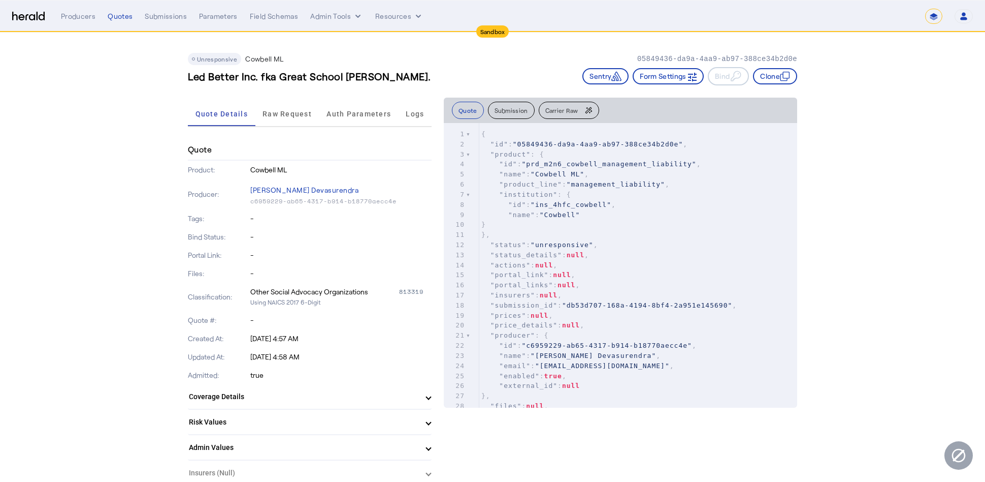
click at [419, 448] on mat-panel-title "Admin Values" at bounding box center [304, 447] width 230 height 11
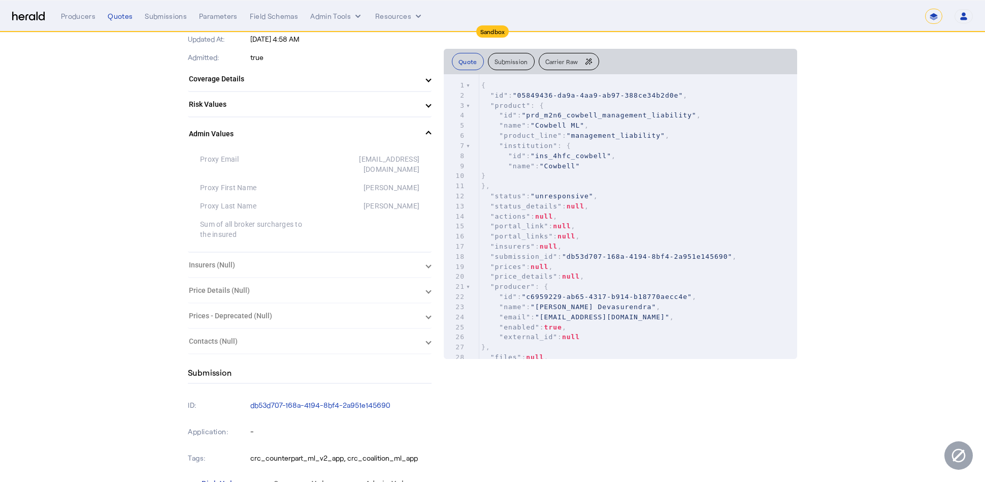
scroll to position [295, 0]
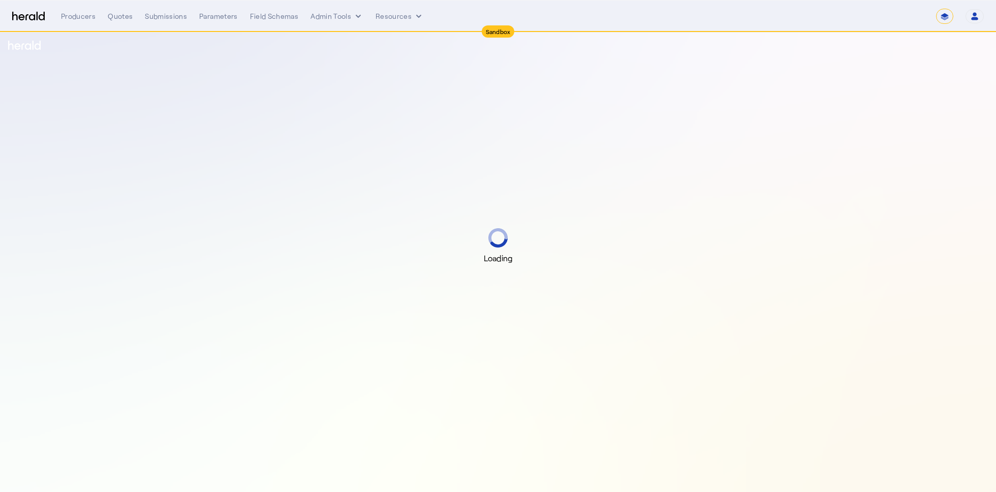
select select "*******"
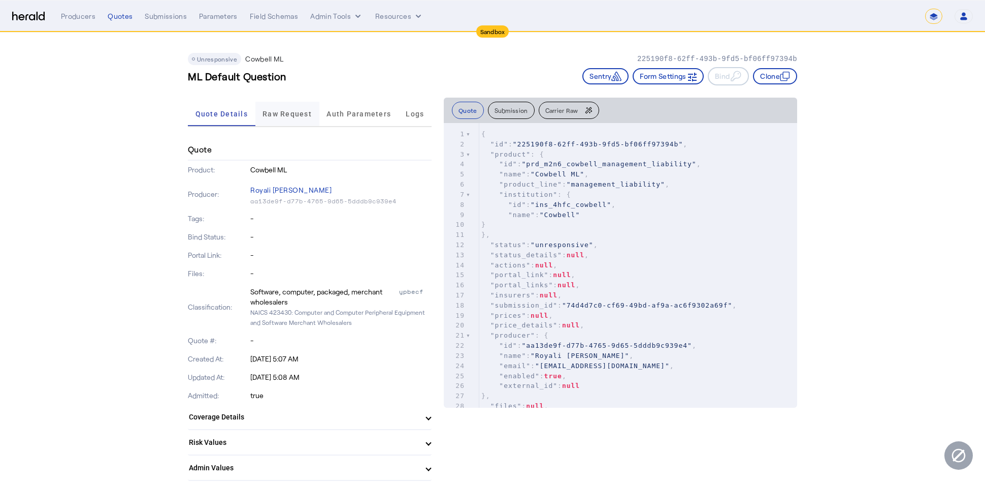
click at [291, 122] on span "Raw Request" at bounding box center [287, 114] width 49 height 24
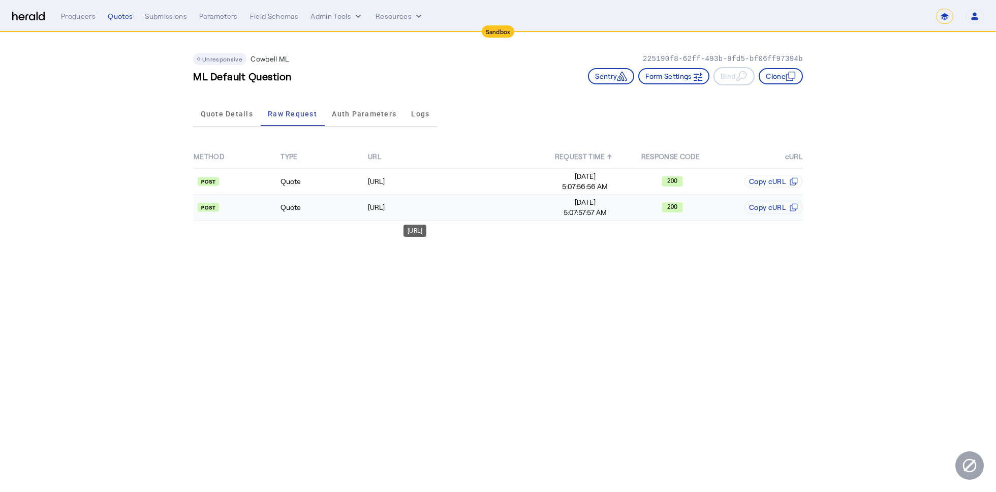
click at [495, 207] on div "[URL]" at bounding box center [454, 207] width 173 height 10
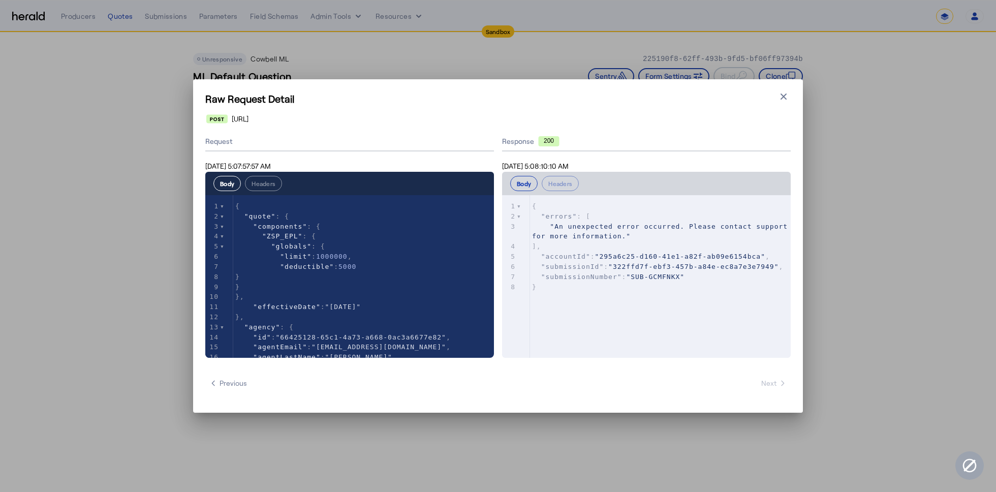
click at [654, 314] on div "xxxxxxxxxx 8 1 { 2 "errors" : [ 3 "An unexpected error occurred. Please contact…" at bounding box center [659, 289] width 314 height 188
type textarea "**********"
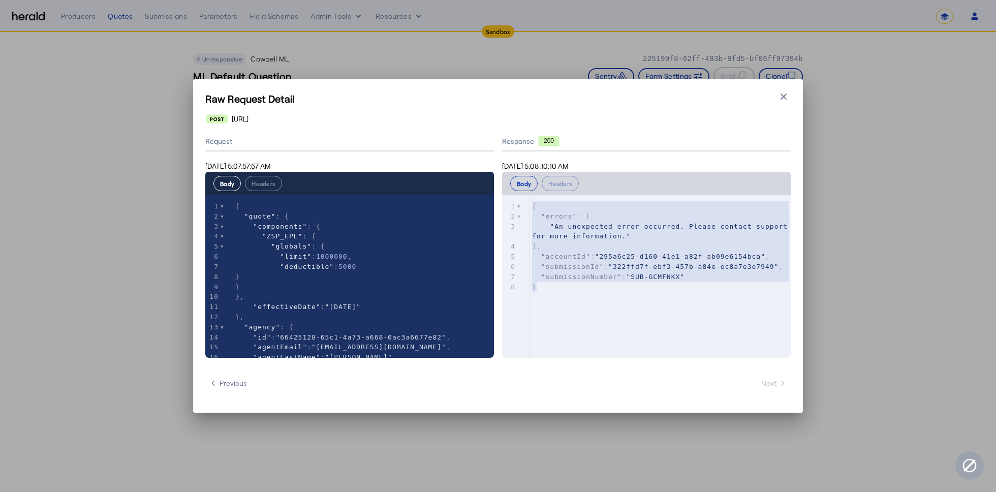
drag, startPoint x: 605, startPoint y: 299, endPoint x: 459, endPoint y: 136, distance: 218.3
click at [459, 136] on div "Request [DATE] 5:07:57:57 AM Body Headers xxxxxxxxxx 57 1 { 2 "quote" : { 3 "co…" at bounding box center [497, 245] width 585 height 226
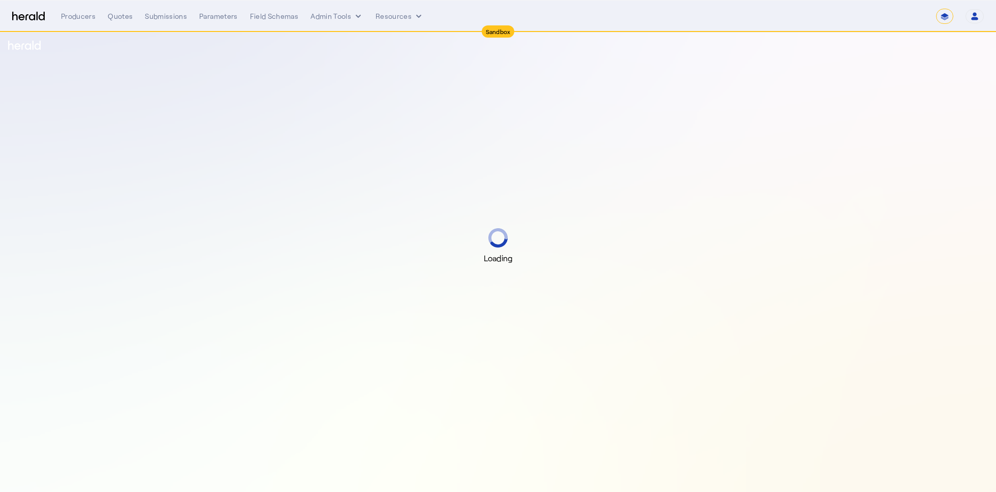
select select "*******"
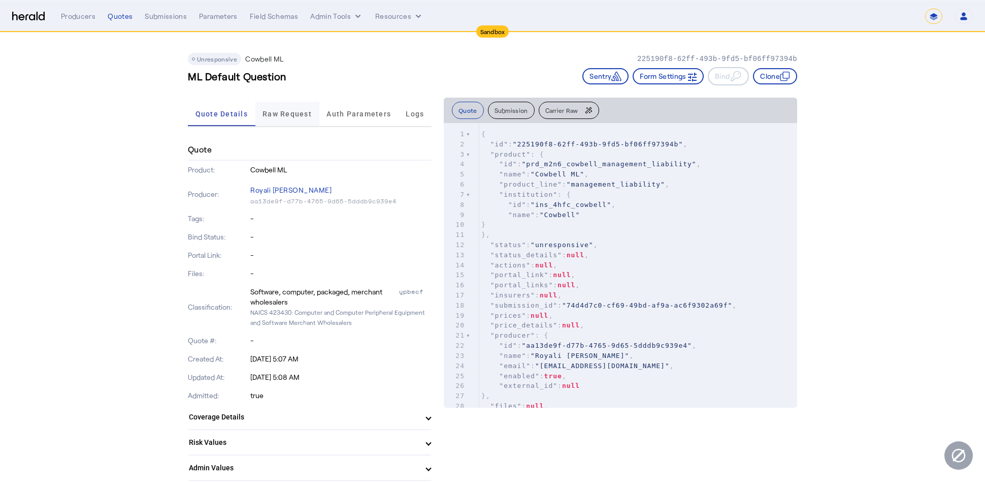
click at [286, 110] on span "Raw Request" at bounding box center [287, 113] width 49 height 7
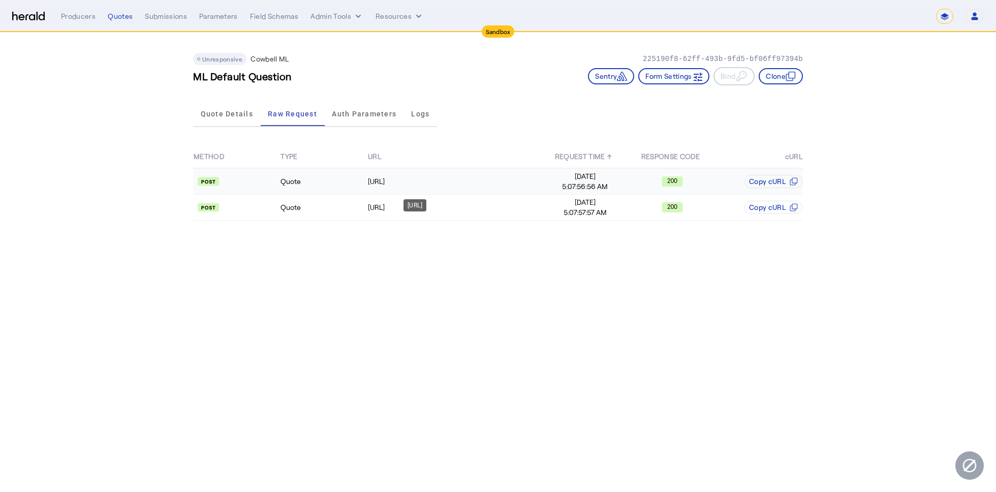
click at [424, 183] on div "[URL]" at bounding box center [454, 181] width 173 height 10
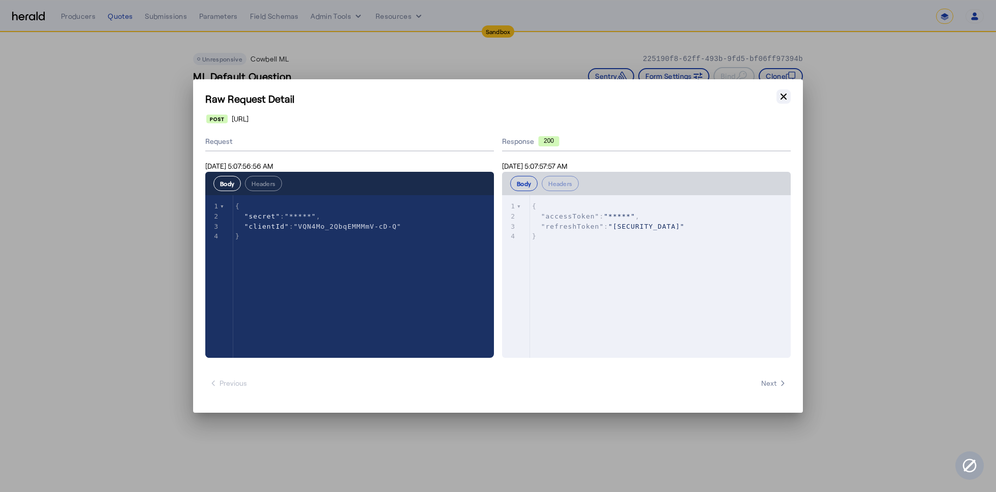
click at [784, 95] on icon "button" at bounding box center [783, 96] width 6 height 6
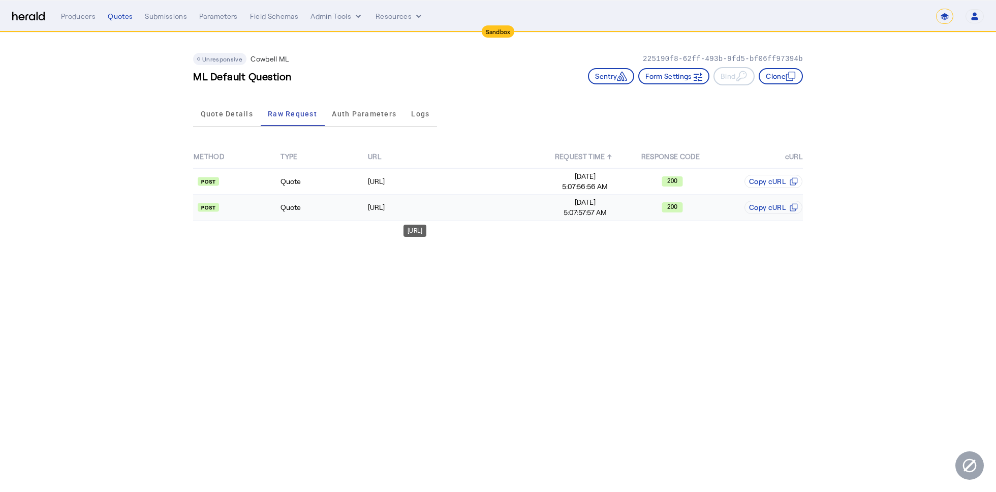
click at [465, 202] on div "[URL]" at bounding box center [454, 207] width 173 height 10
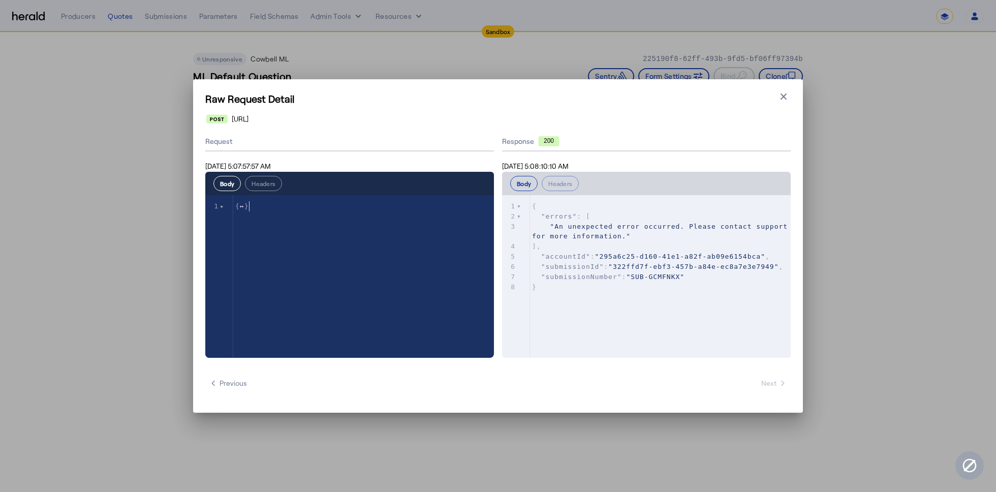
type textarea "**********"
drag, startPoint x: 255, startPoint y: 203, endPoint x: 227, endPoint y: 203, distance: 27.9
click at [781, 102] on icon "button" at bounding box center [783, 96] width 10 height 10
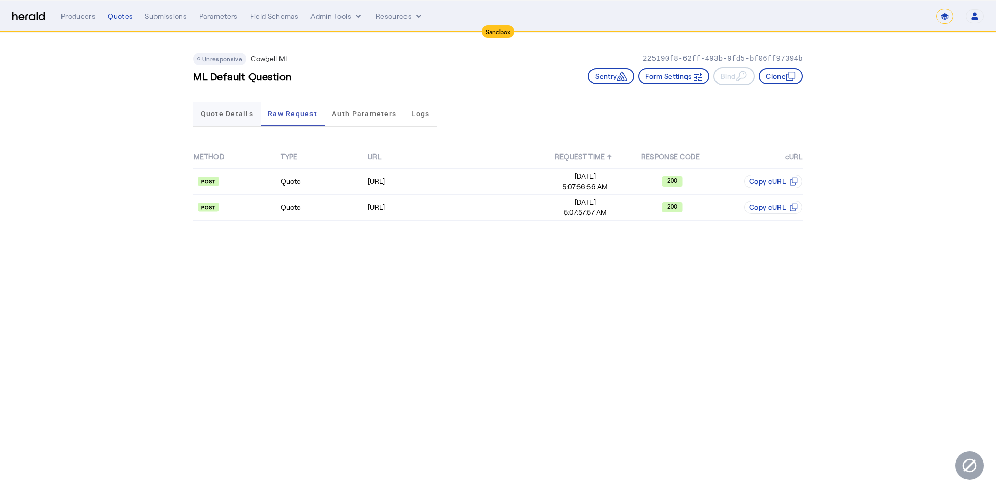
click at [217, 117] on span "Quote Details" at bounding box center [227, 113] width 52 height 7
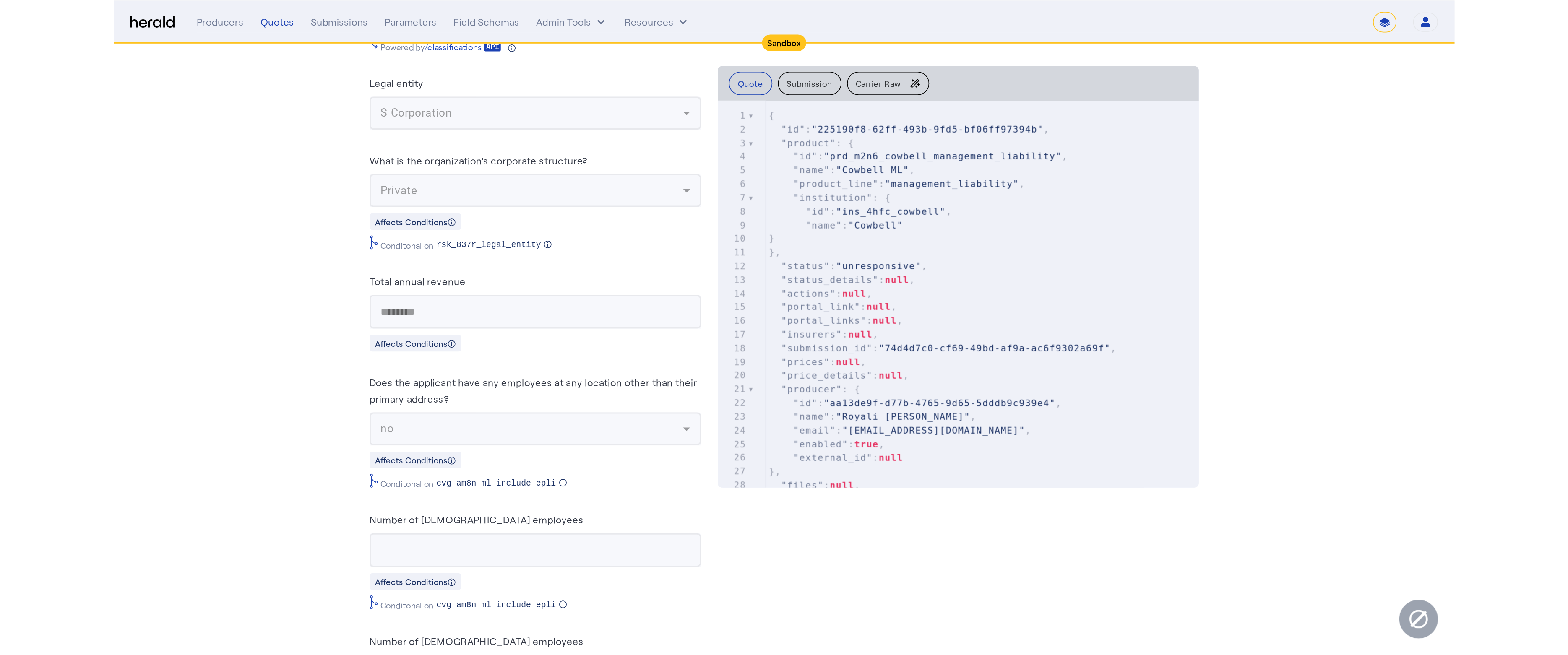
scroll to position [1096, 0]
